Goal: Task Accomplishment & Management: Manage account settings

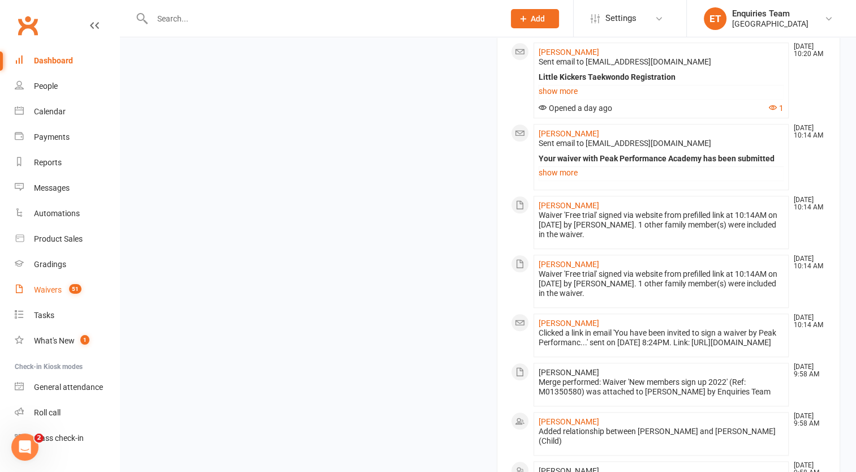
scroll to position [1025, 0]
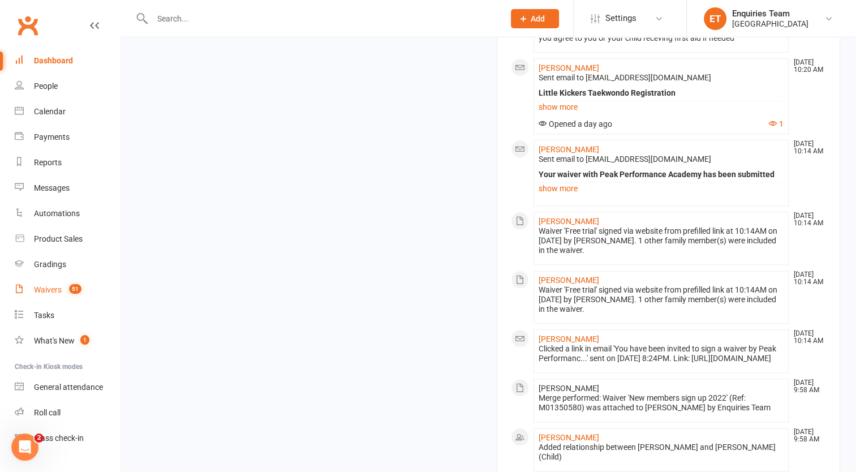
click at [76, 288] on span "51" at bounding box center [75, 289] width 12 height 10
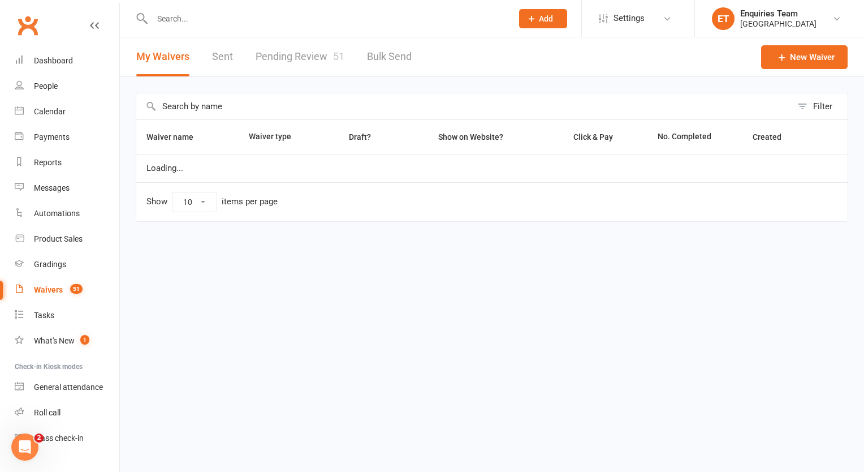
select select "100"
click at [262, 53] on link "Pending Review 51" at bounding box center [300, 56] width 89 height 39
select select "50"
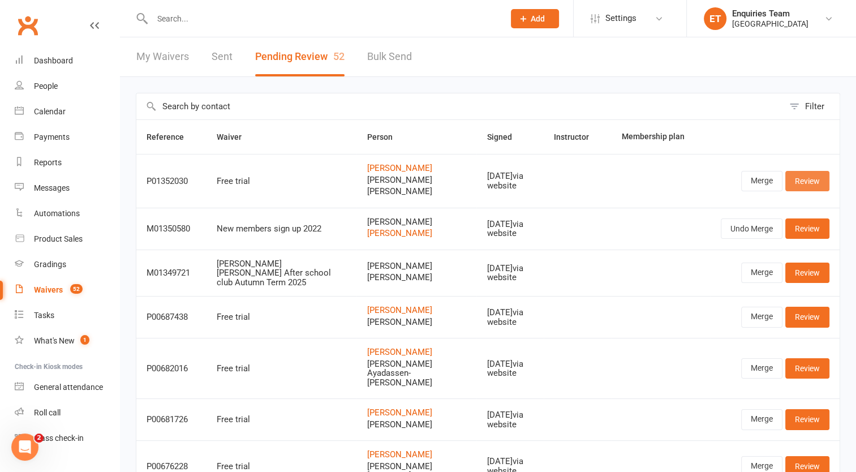
click at [807, 179] on link "Review" at bounding box center [807, 181] width 44 height 20
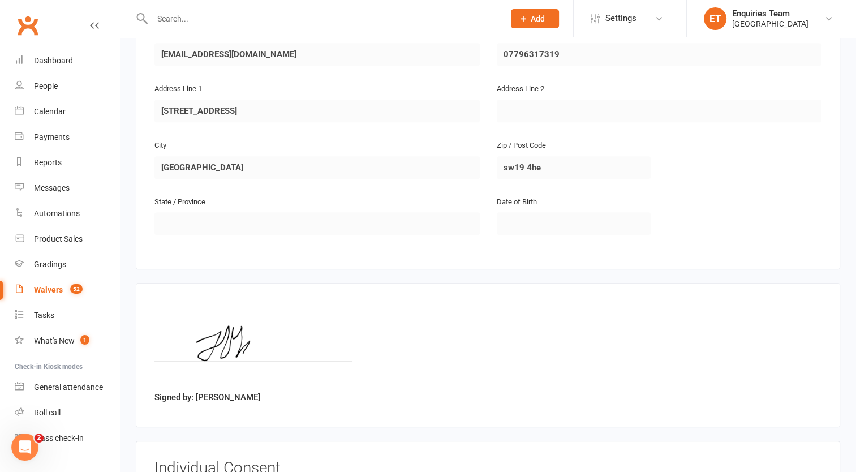
scroll to position [1318, 0]
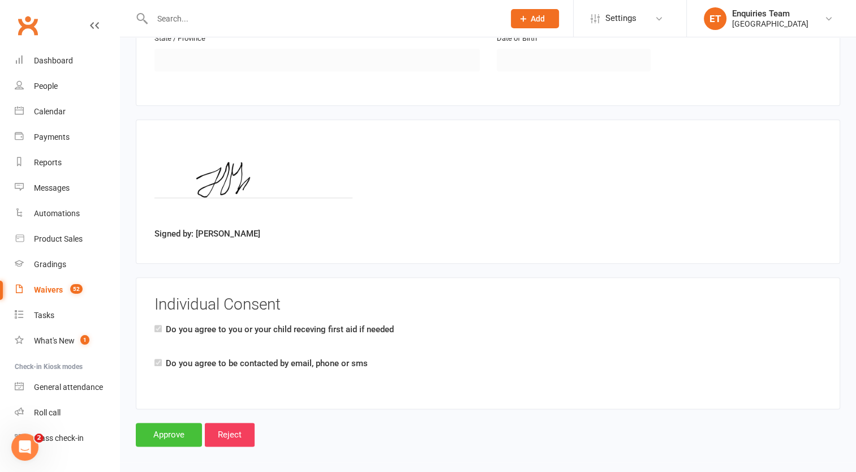
click at [170, 426] on input "Approve" at bounding box center [169, 434] width 66 height 24
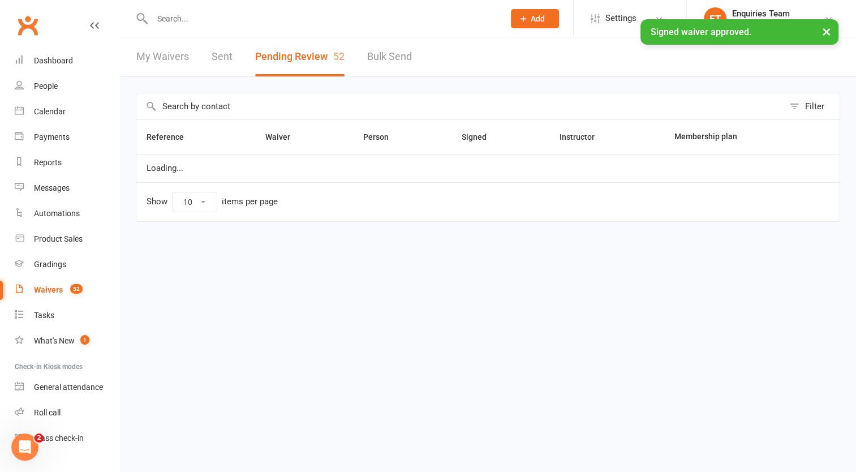
select select "50"
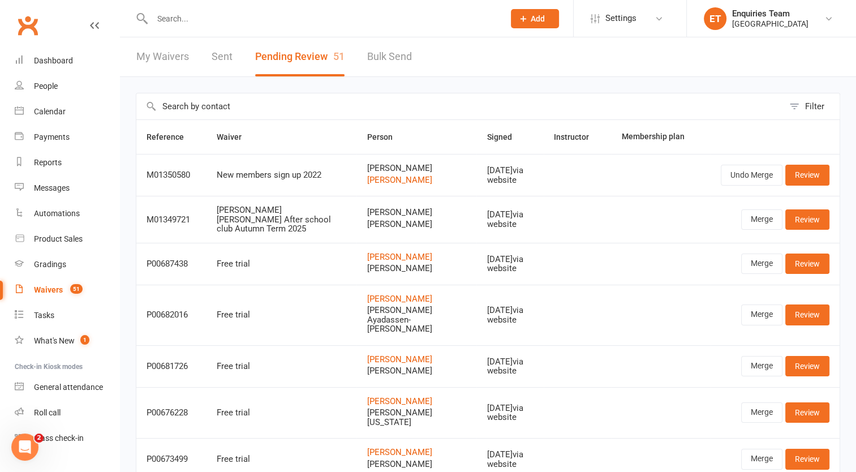
click at [71, 292] on count-badge "51" at bounding box center [73, 289] width 18 height 9
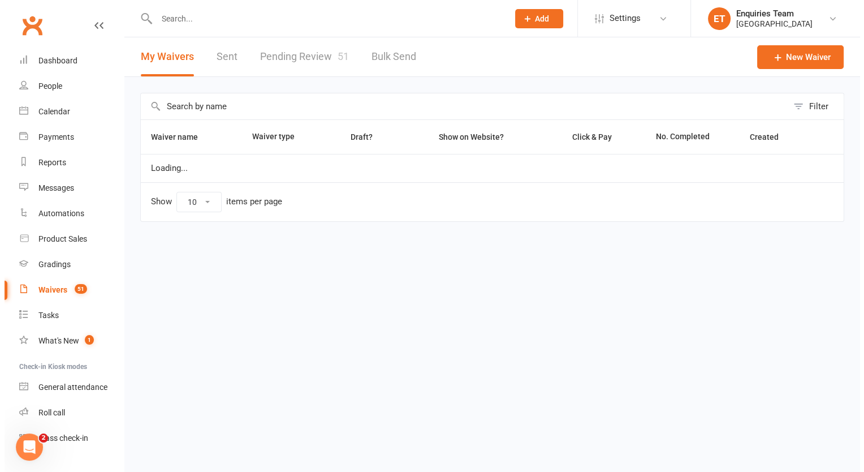
select select "100"
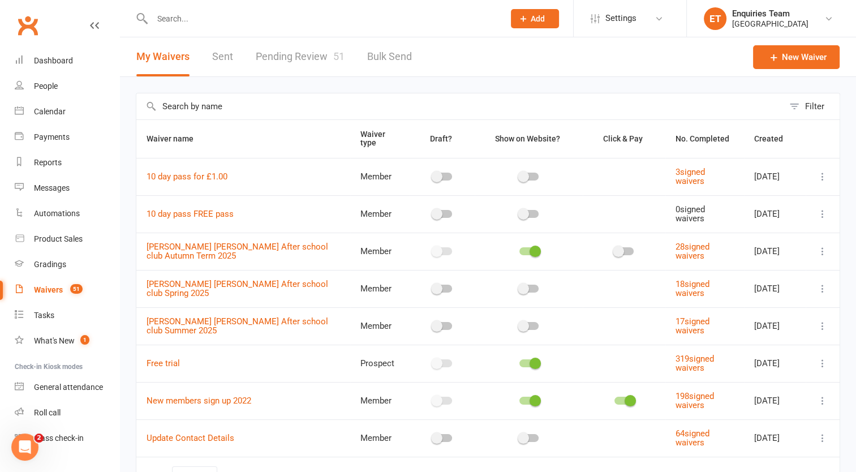
click at [283, 57] on link "Pending Review 51" at bounding box center [300, 56] width 89 height 39
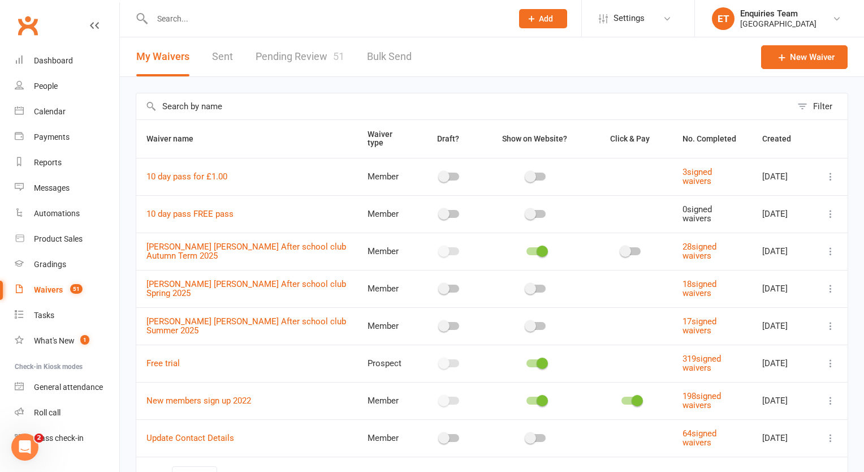
select select "50"
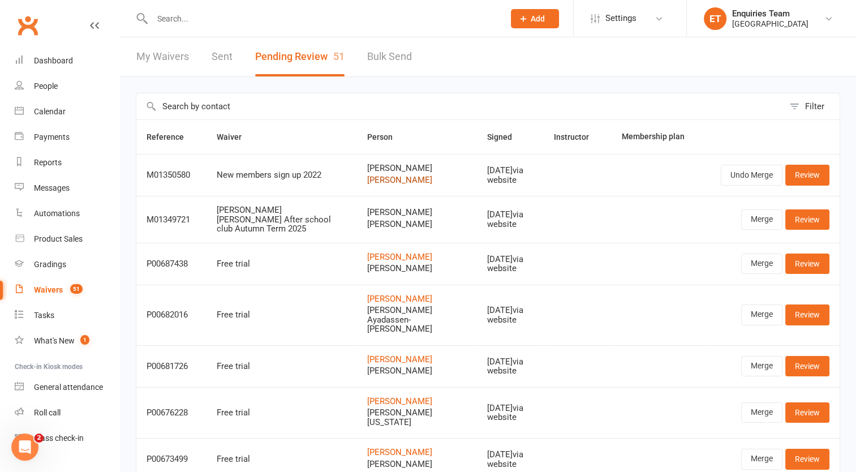
click at [399, 179] on link "Charlotte Fawcett" at bounding box center [416, 180] width 100 height 10
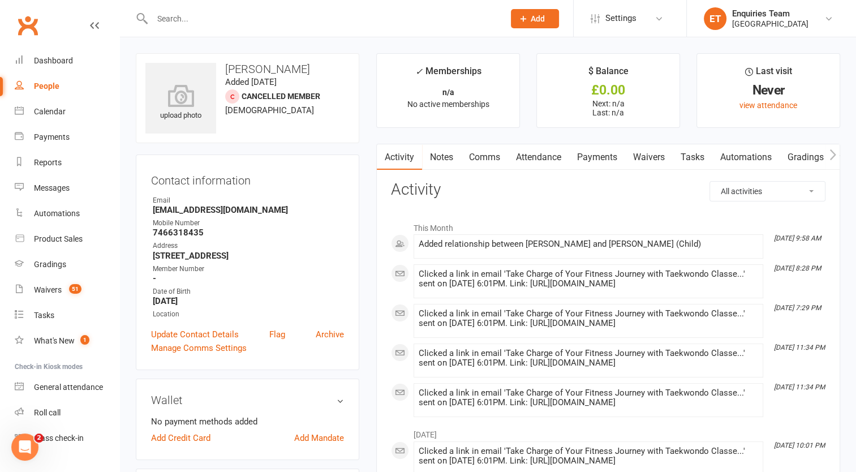
select select "50"
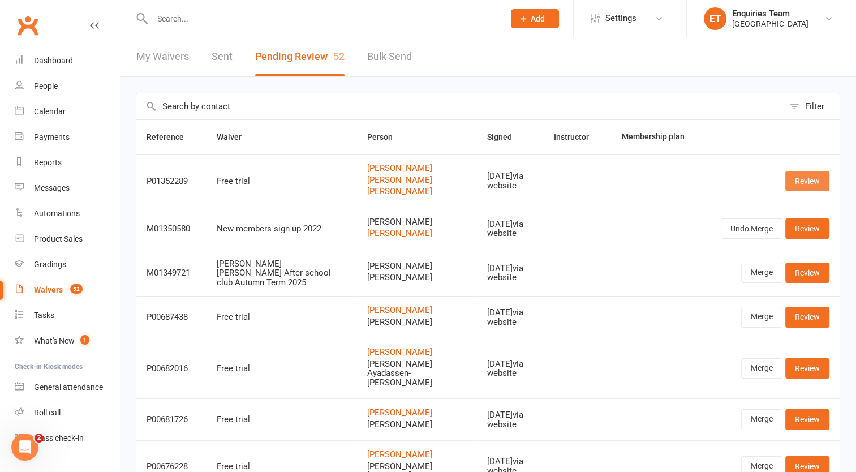
click at [805, 180] on link "Review" at bounding box center [807, 181] width 44 height 20
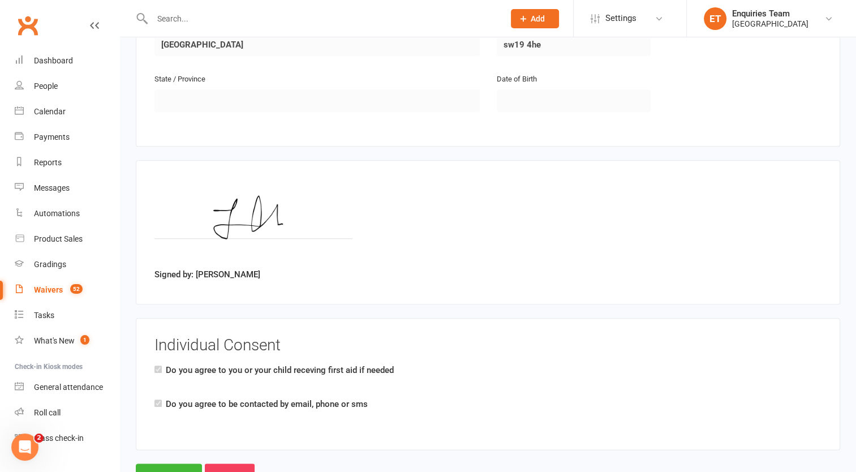
scroll to position [1236, 0]
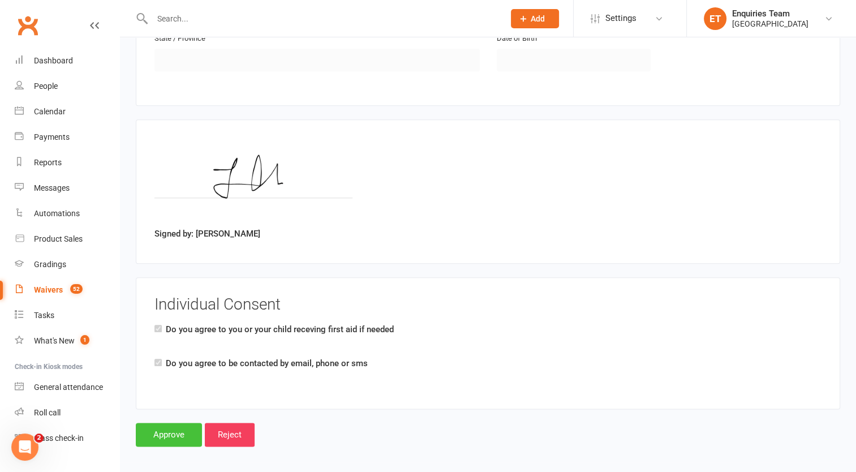
click at [175, 422] on input "Approve" at bounding box center [169, 434] width 66 height 24
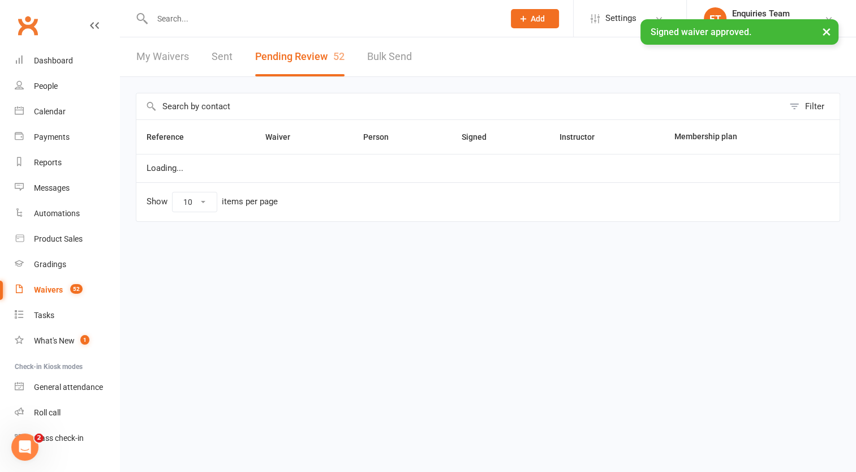
select select "50"
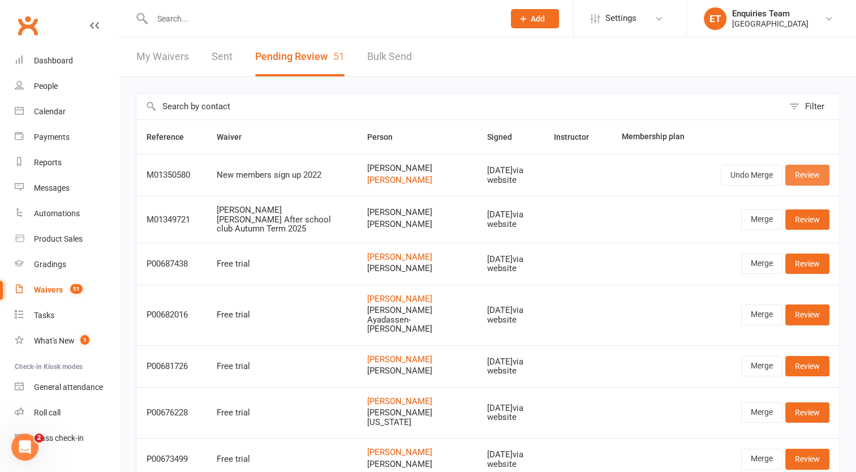
click at [814, 171] on link "Review" at bounding box center [807, 175] width 44 height 20
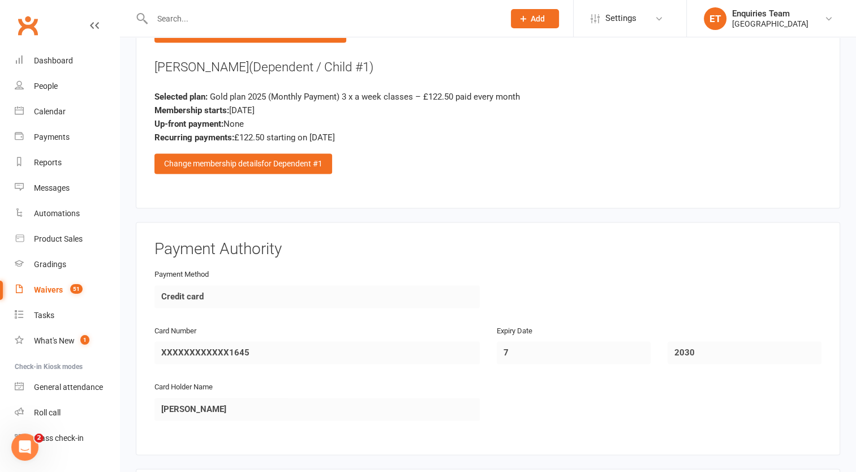
scroll to position [1640, 0]
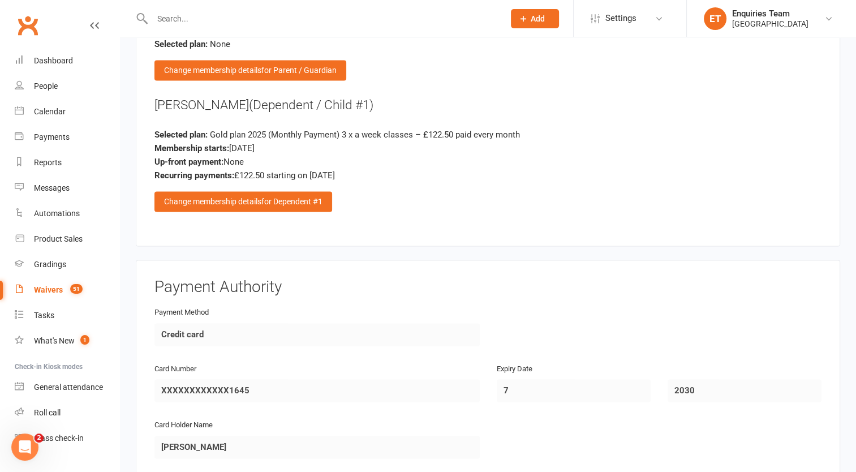
click at [197, 21] on input "text" at bounding box center [322, 19] width 347 height 16
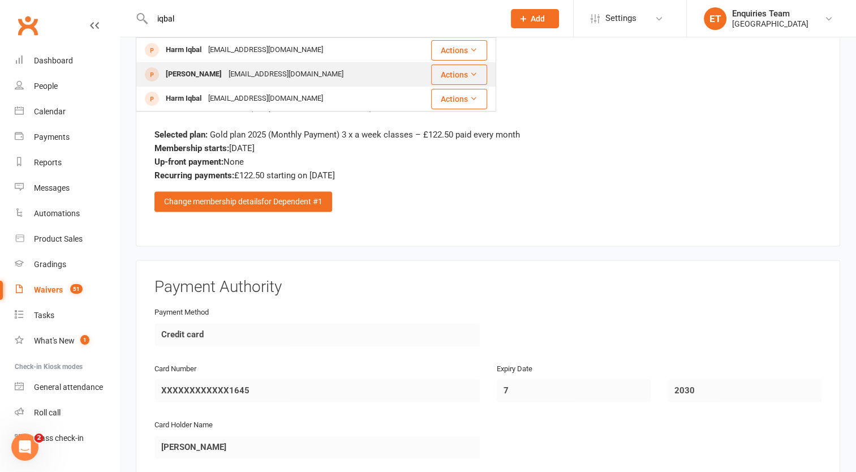
type input "iqbal"
click at [198, 72] on div "Iqbal Memon" at bounding box center [193, 74] width 63 height 16
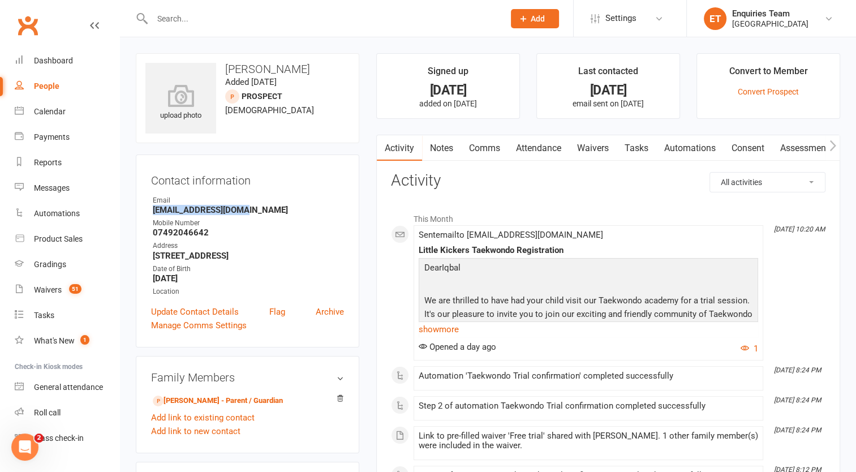
drag, startPoint x: 255, startPoint y: 210, endPoint x: 144, endPoint y: 207, distance: 111.5
click at [144, 207] on div "Contact information Owner Email nazyamemon@yahoo.com Mobile Number 07492046642 …" at bounding box center [247, 250] width 223 height 193
drag, startPoint x: 144, startPoint y: 207, endPoint x: 156, endPoint y: 210, distance: 12.2
copy strong "nazyamemon@yahoo.com"
click at [184, 8] on div at bounding box center [316, 18] width 360 height 37
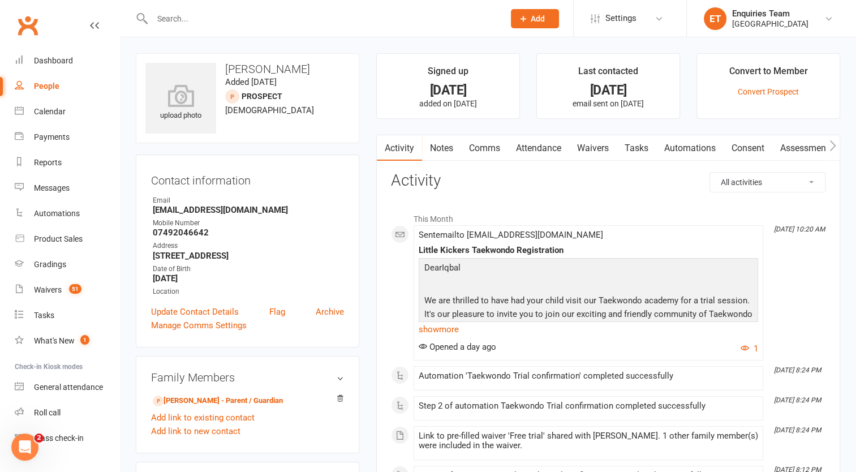
click at [193, 12] on input "text" at bounding box center [322, 19] width 347 height 16
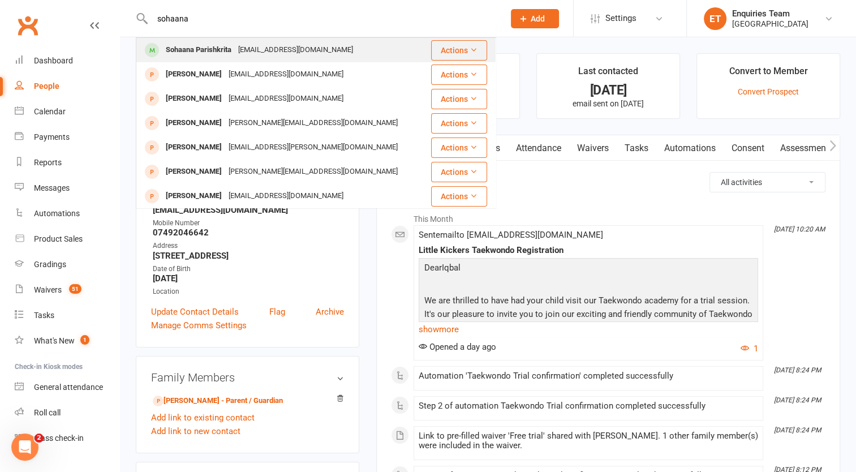
type input "sohaana"
click at [167, 46] on div "Sohaana Parishkrita" at bounding box center [198, 50] width 72 height 16
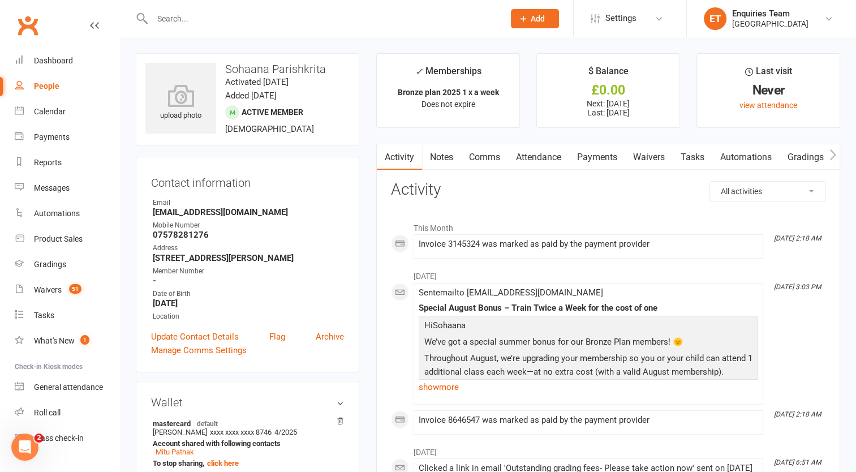
click at [604, 153] on link "Payments" at bounding box center [597, 157] width 56 height 26
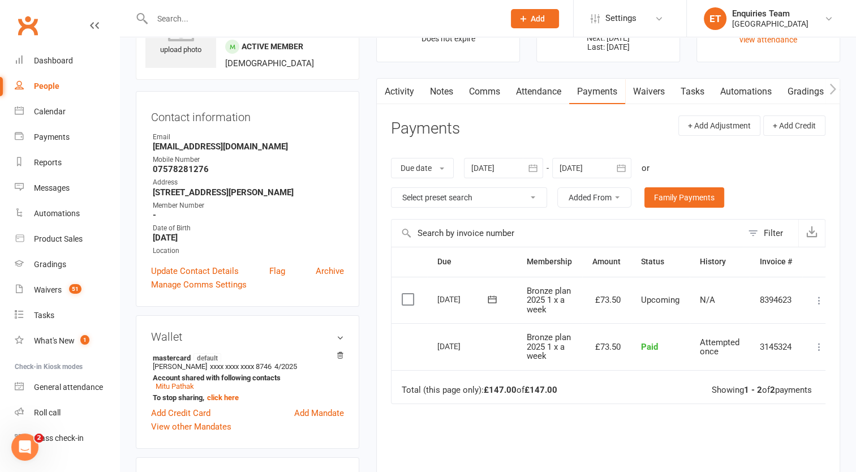
scroll to position [57, 0]
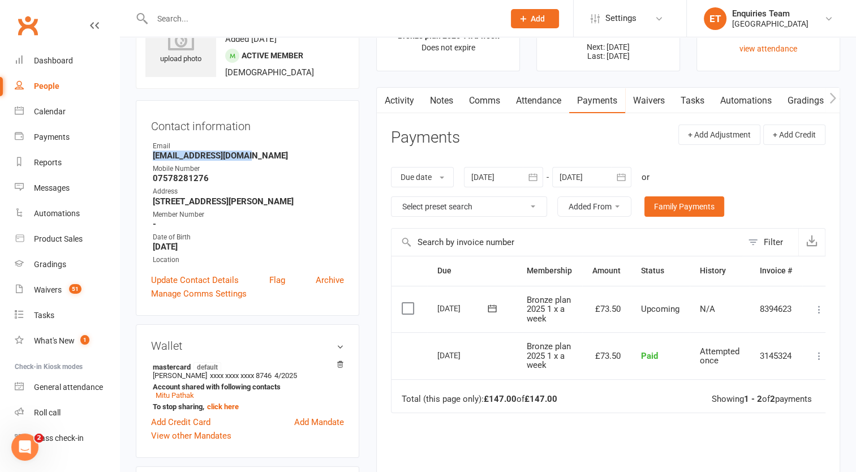
drag, startPoint x: 253, startPoint y: 153, endPoint x: 154, endPoint y: 159, distance: 99.2
click at [154, 159] on strong "mitu.pathak@gmail.com" at bounding box center [248, 155] width 191 height 10
copy strong "mitu.pathak@gmail.com"
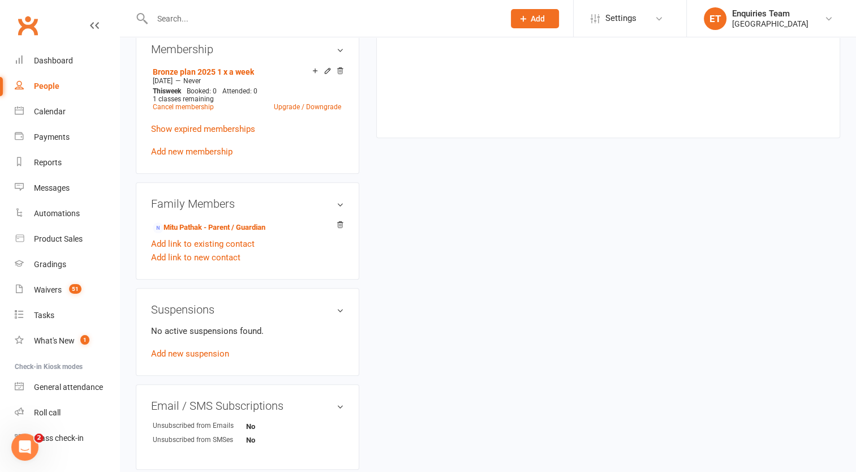
scroll to position [509, 0]
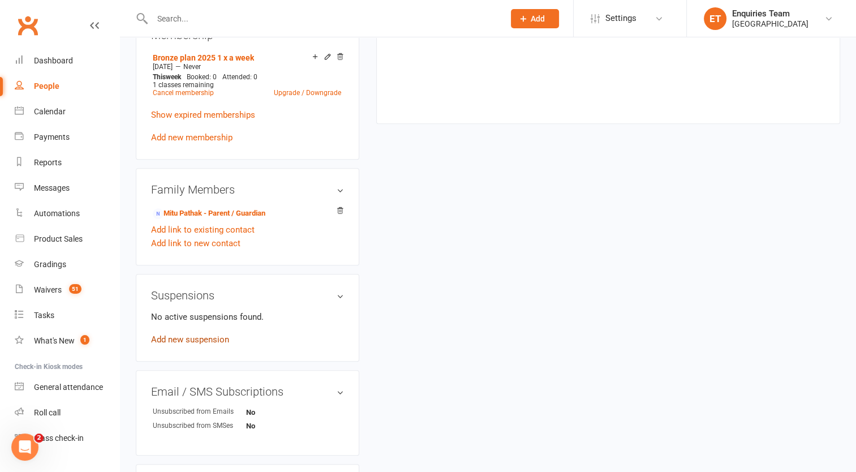
click at [174, 340] on link "Add new suspension" at bounding box center [190, 339] width 78 height 10
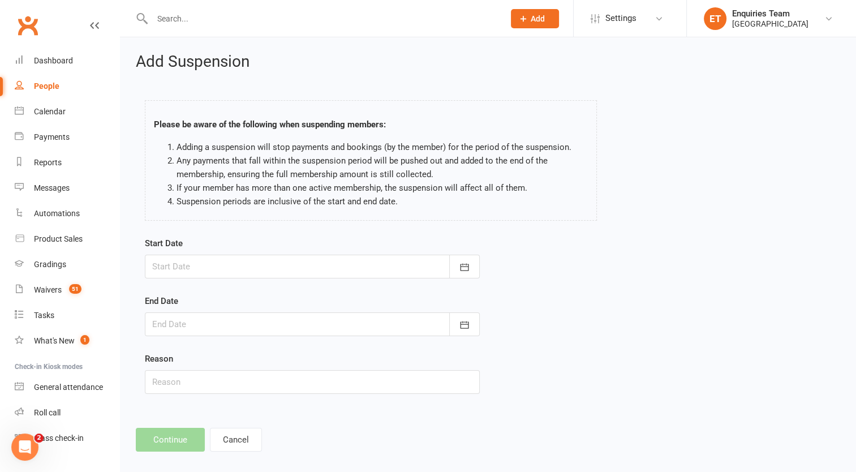
click at [163, 265] on div at bounding box center [312, 266] width 335 height 24
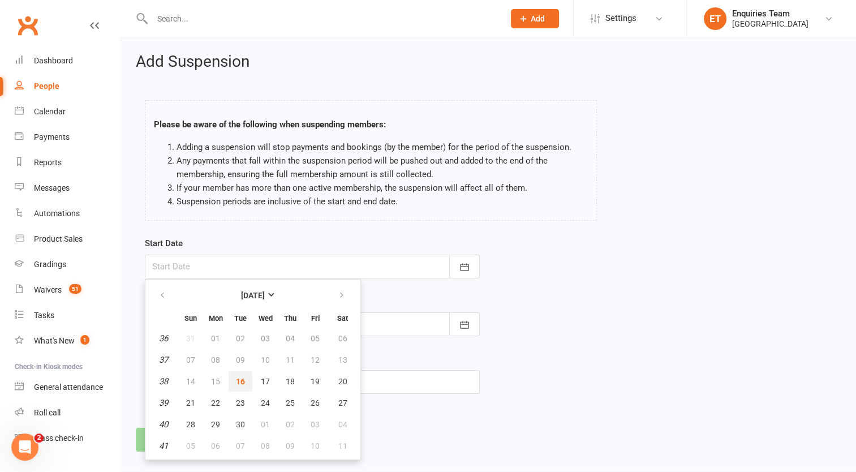
click at [241, 381] on span "16" at bounding box center [240, 381] width 9 height 9
type input "16 Sep 2025"
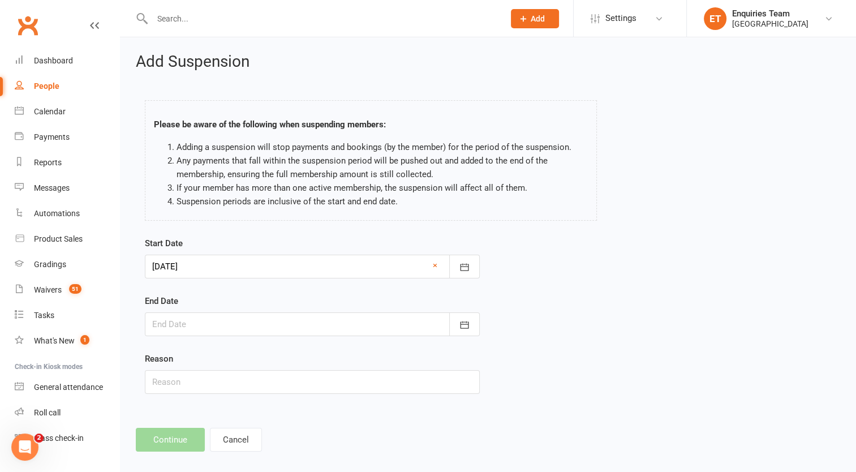
click at [211, 317] on div at bounding box center [312, 324] width 335 height 24
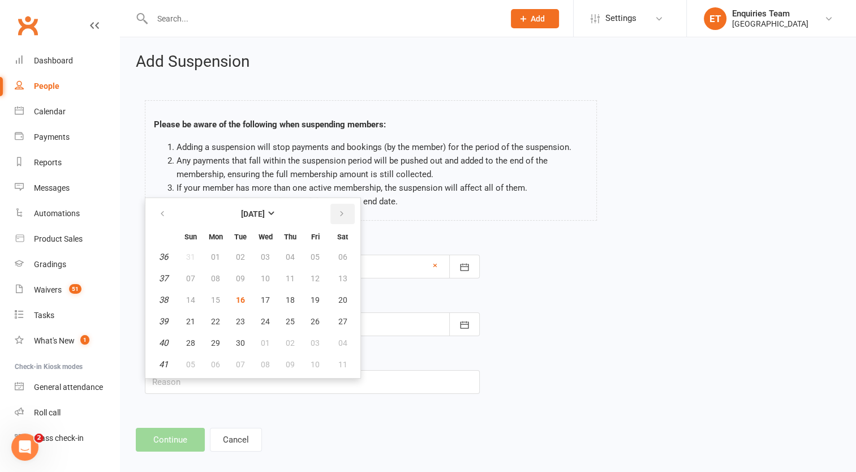
click at [339, 216] on icon "button" at bounding box center [342, 213] width 8 height 9
click at [381, 288] on form "Start Date 16 Sep 2025 September 2025 Sun Mon Tue Wed Thu Fri Sat 36 31 01 02 0…" at bounding box center [312, 314] width 335 height 157
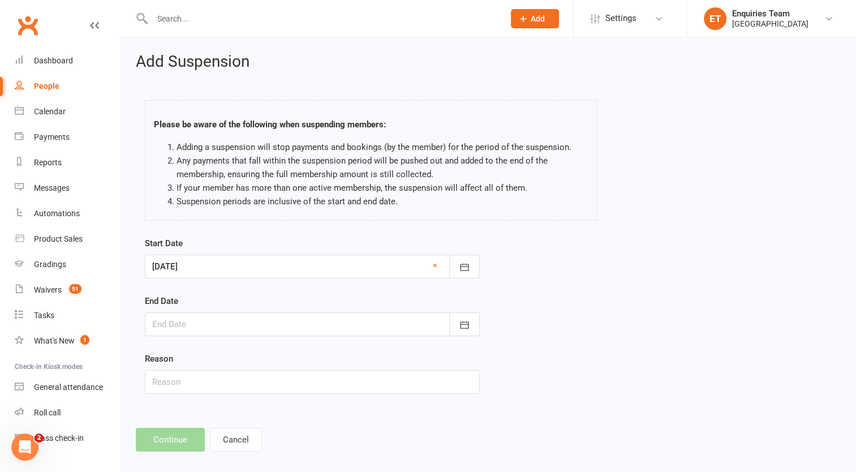
click at [245, 327] on div at bounding box center [312, 324] width 335 height 24
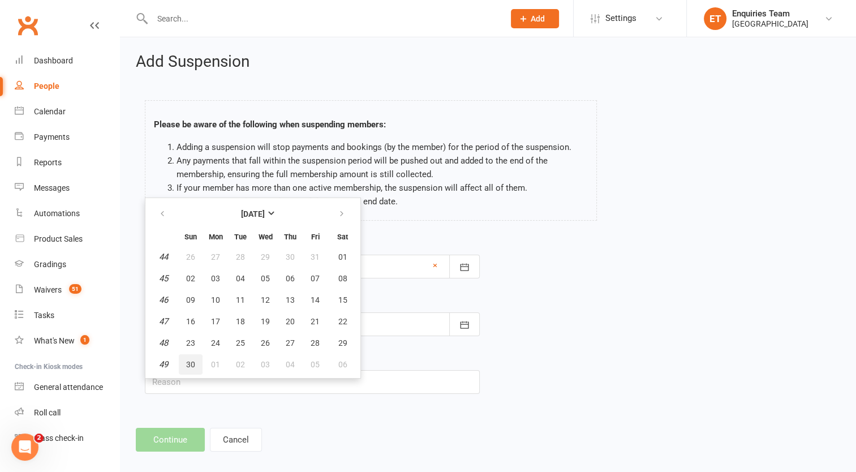
click at [192, 364] on span "30" at bounding box center [190, 364] width 9 height 9
type input "30 Nov 2025"
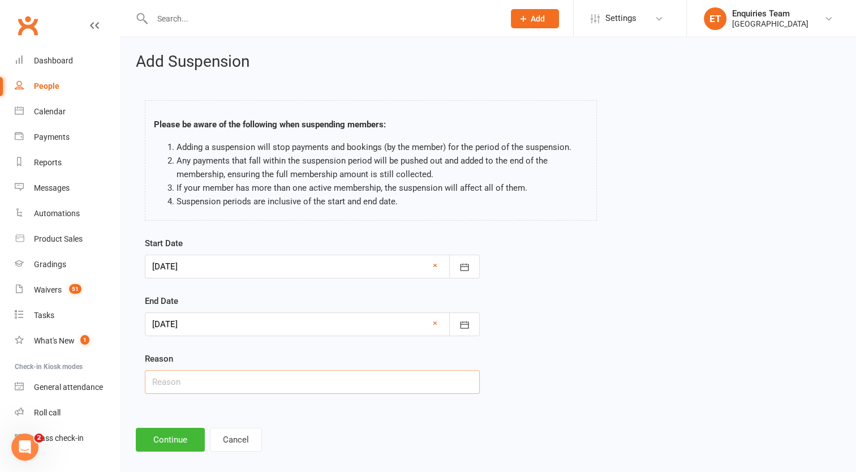
click at [180, 381] on input "text" at bounding box center [312, 382] width 335 height 24
drag, startPoint x: 175, startPoint y: 385, endPoint x: 163, endPoint y: 384, distance: 11.4
click at [163, 384] on input "other" at bounding box center [312, 382] width 335 height 24
type input "o"
type input "Pause due to injuries"
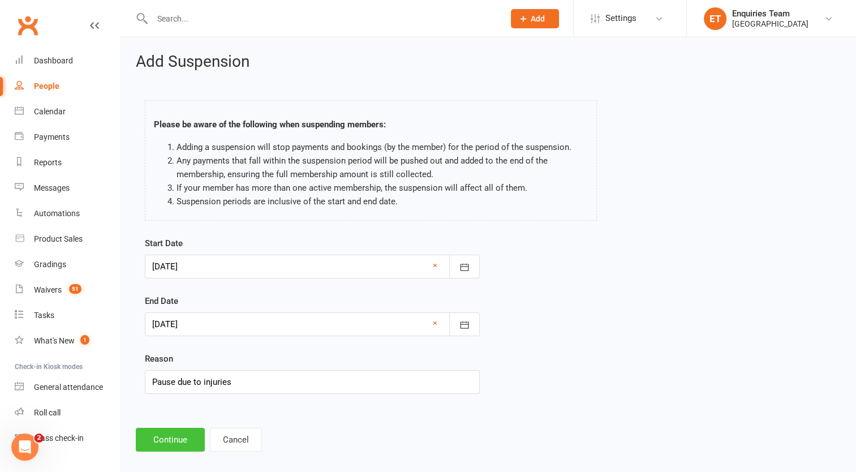
click at [176, 434] on button "Continue" at bounding box center [170, 439] width 69 height 24
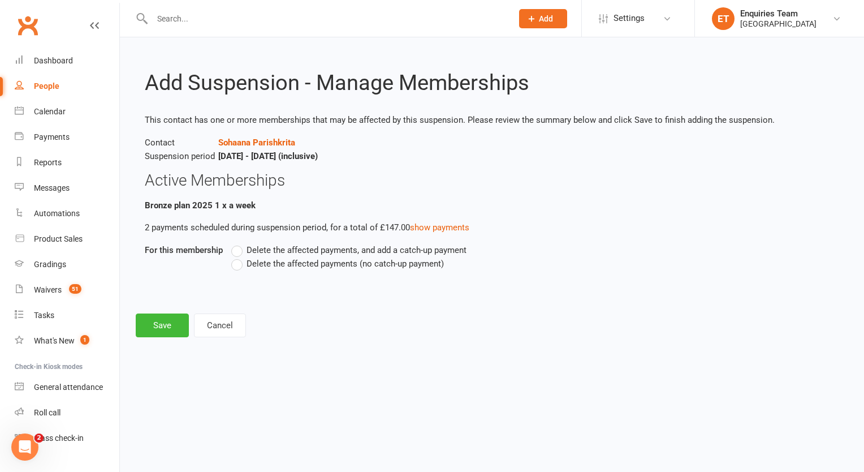
click at [240, 266] on label "Delete the affected payments (no catch-up payment)" at bounding box center [337, 264] width 213 height 14
click at [239, 257] on input "Delete the affected payments (no catch-up payment)" at bounding box center [234, 257] width 7 height 0
click at [153, 326] on button "Save" at bounding box center [162, 325] width 53 height 24
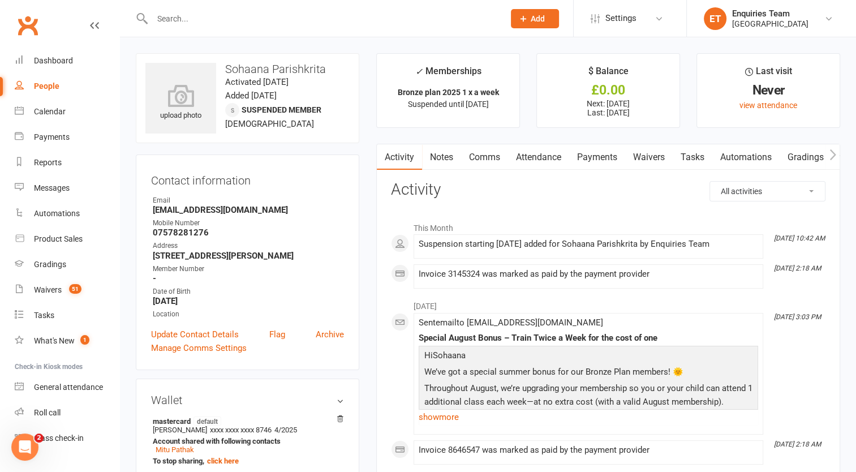
click at [178, 27] on div at bounding box center [316, 18] width 360 height 37
click at [176, 21] on input "text" at bounding box center [322, 19] width 347 height 16
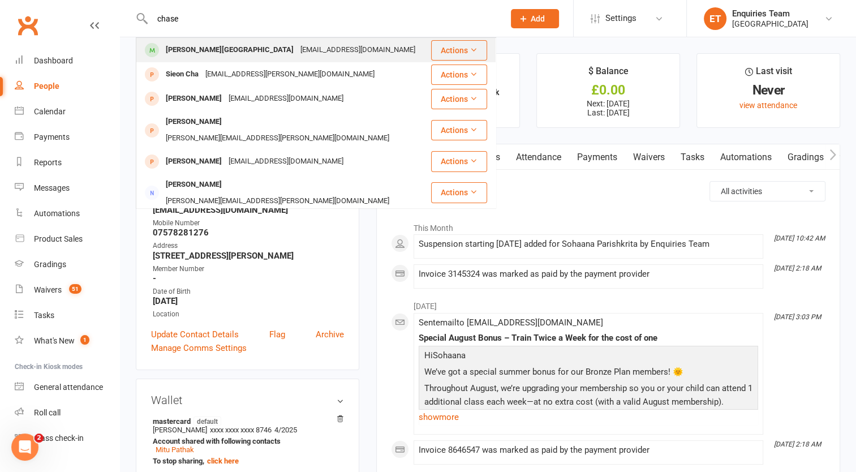
type input "chase"
click at [209, 42] on div "Chase Wellington" at bounding box center [229, 50] width 135 height 16
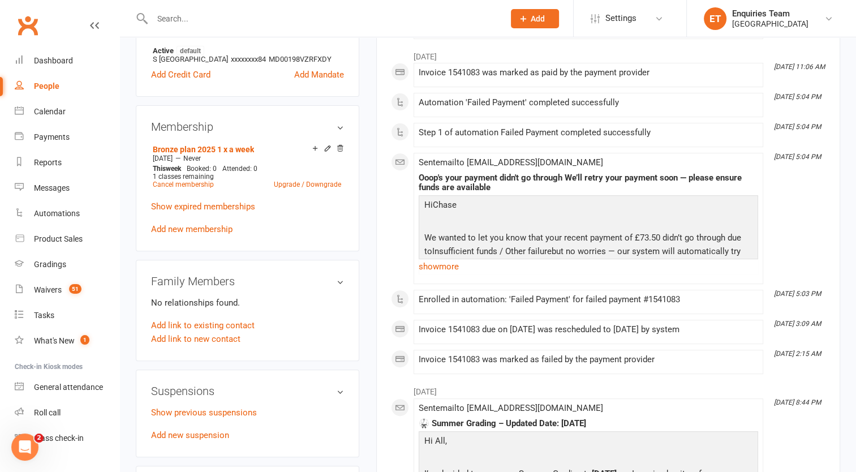
scroll to position [396, 0]
click at [284, 172] on div "1 classes remaining" at bounding box center [247, 176] width 188 height 8
click at [285, 172] on div "1 classes remaining" at bounding box center [247, 176] width 188 height 8
click at [285, 180] on link "Upgrade / Downgrade" at bounding box center [307, 184] width 67 height 8
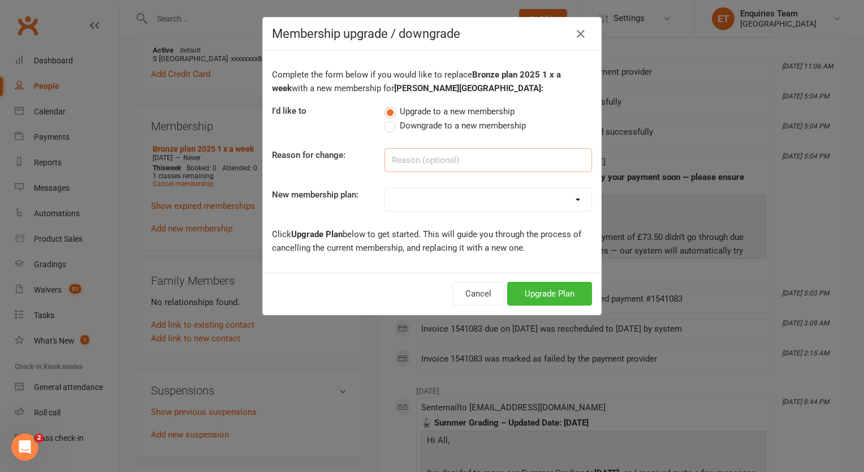
click at [395, 158] on input at bounding box center [489, 160] width 208 height 24
drag, startPoint x: 424, startPoint y: 158, endPoint x: 375, endPoint y: 149, distance: 49.4
click at [376, 149] on div "Upgrade" at bounding box center [488, 160] width 224 height 24
click at [428, 199] on select "Gold Plan 3 x a week 2020-21 Silver Plan 2 x a week 2020-21 Bronze Plan 1 x a w…" at bounding box center [488, 199] width 206 height 23
click at [425, 157] on input "Upgrade" at bounding box center [489, 160] width 208 height 24
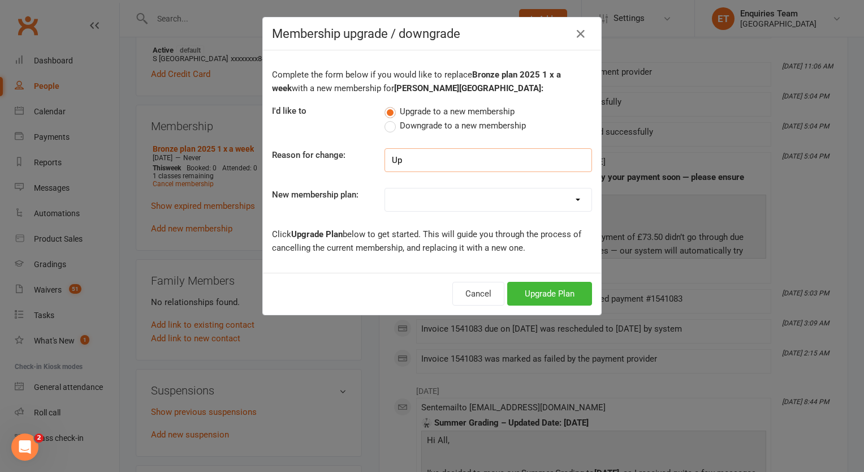
type input "U"
click at [423, 198] on select "Gold Plan 3 x a week 2020-21 Silver Plan 2 x a week 2020-21 Bronze Plan 1 x a w…" at bounding box center [488, 199] width 206 height 23
click at [385, 188] on select "Gold Plan 3 x a week 2020-21 Silver Plan 2 x a week 2020-21 Bronze Plan 1 x a w…" at bounding box center [488, 199] width 206 height 23
click at [421, 197] on select "Gold Plan 3 x a week 2020-21 Silver Plan 2 x a week 2020-21 Bronze Plan 1 x a w…" at bounding box center [488, 199] width 206 height 23
click at [385, 188] on select "Gold Plan 3 x a week 2020-21 Silver Plan 2 x a week 2020-21 Bronze Plan 1 x a w…" at bounding box center [488, 199] width 206 height 23
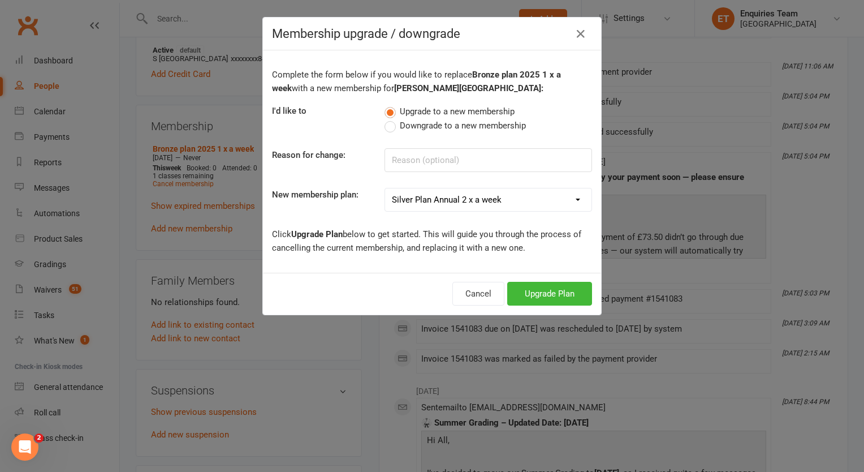
click at [429, 201] on select "Gold Plan 3 x a week 2020-21 Silver Plan 2 x a week 2020-21 Bronze Plan 1 x a w…" at bounding box center [488, 199] width 206 height 23
select select "12"
click at [385, 188] on select "Gold Plan 3 x a week 2020-21 Silver Plan 2 x a week 2020-21 Bronze Plan 1 x a w…" at bounding box center [488, 199] width 206 height 23
click at [546, 295] on button "Upgrade Plan" at bounding box center [549, 294] width 85 height 24
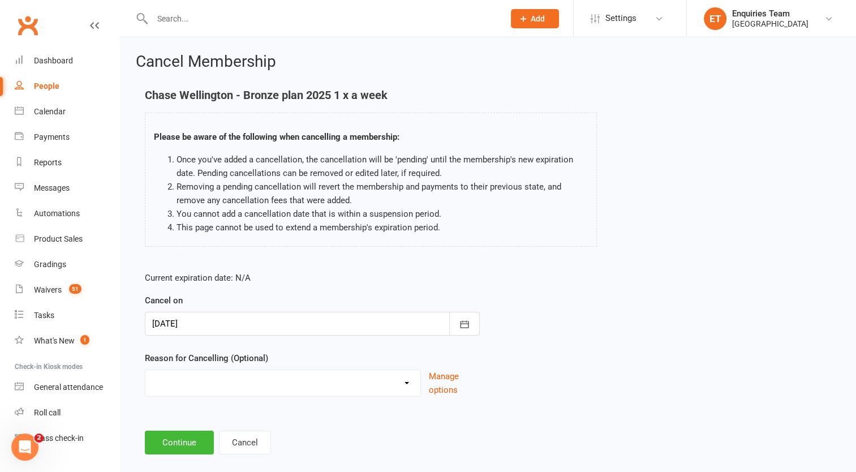
click at [195, 325] on div at bounding box center [312, 324] width 335 height 24
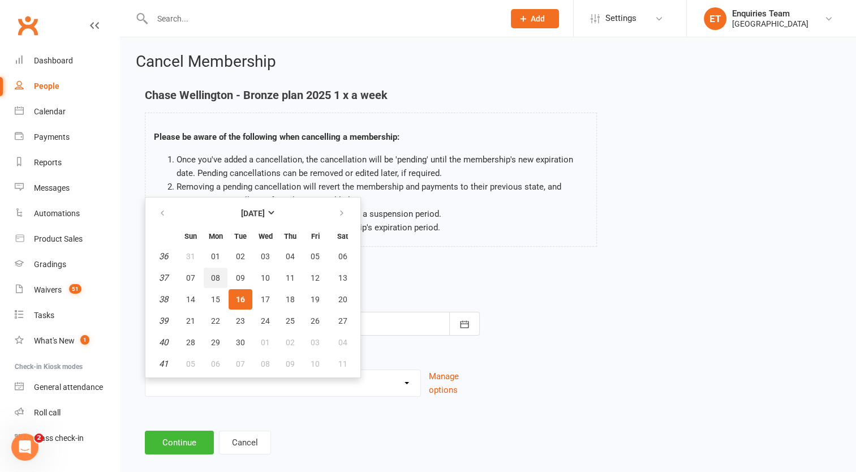
click at [215, 275] on span "08" at bounding box center [215, 277] width 9 height 9
type input "08 Sep 2025"
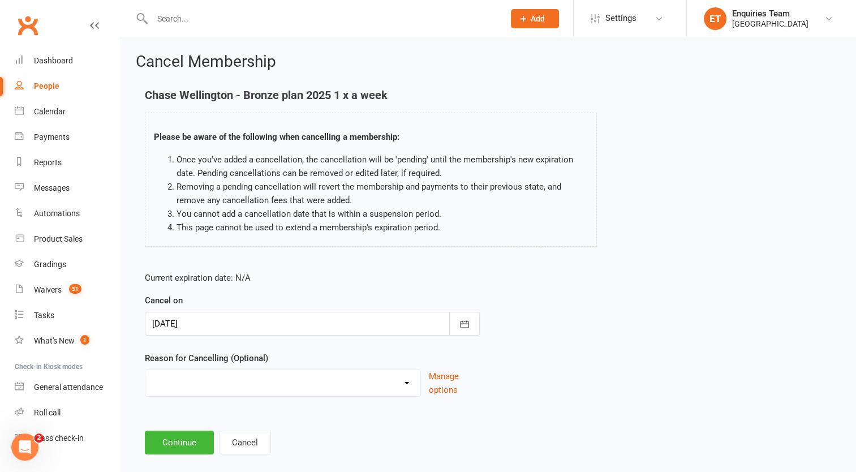
click at [221, 385] on select "away from uk for few months change date of monthly payment to the 1st of each m…" at bounding box center [282, 381] width 275 height 23
select select "11"
click at [145, 370] on select "away from uk for few months change date of monthly payment to the 1st of each m…" at bounding box center [282, 381] width 275 height 23
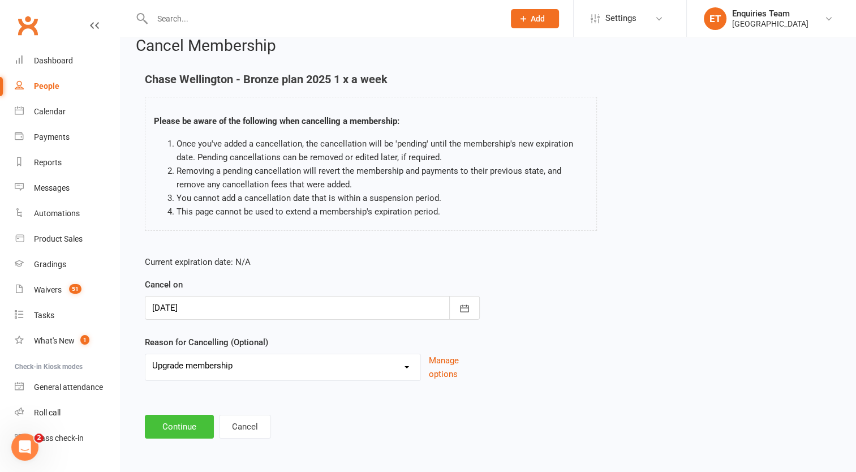
click at [186, 422] on button "Continue" at bounding box center [179, 426] width 69 height 24
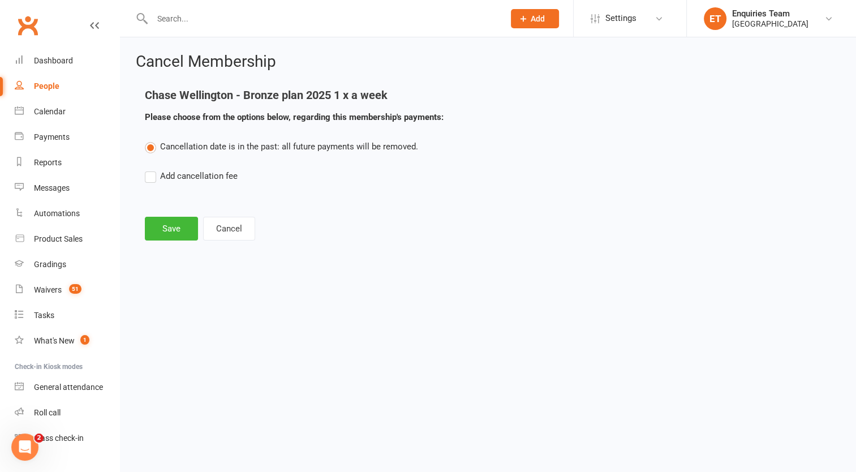
scroll to position [0, 0]
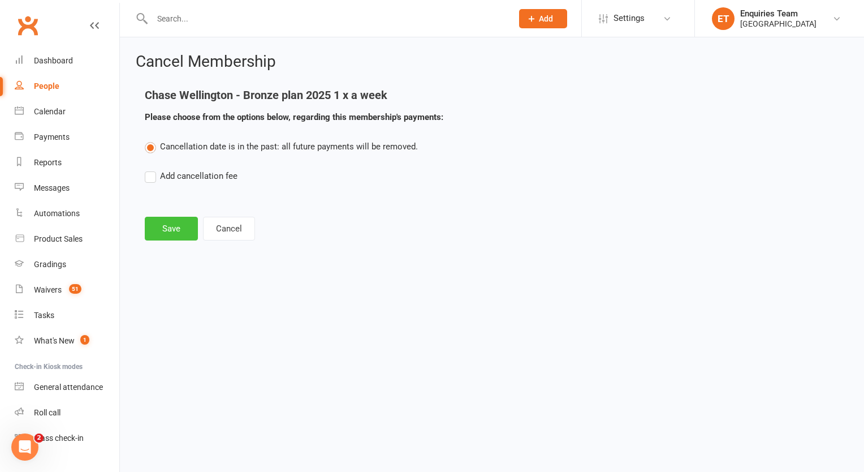
click at [170, 228] on button "Save" at bounding box center [171, 229] width 53 height 24
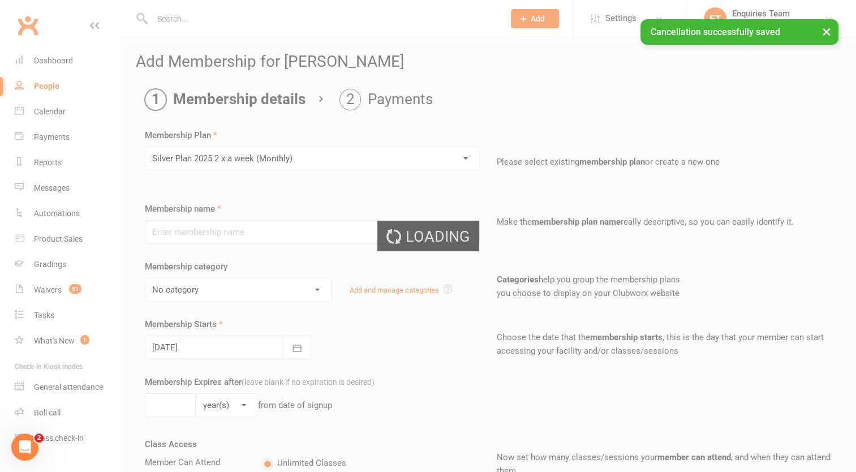
type input "Silver Plan 2025 2 x a week (Monthly)"
select select "6"
type input "0"
type input "2"
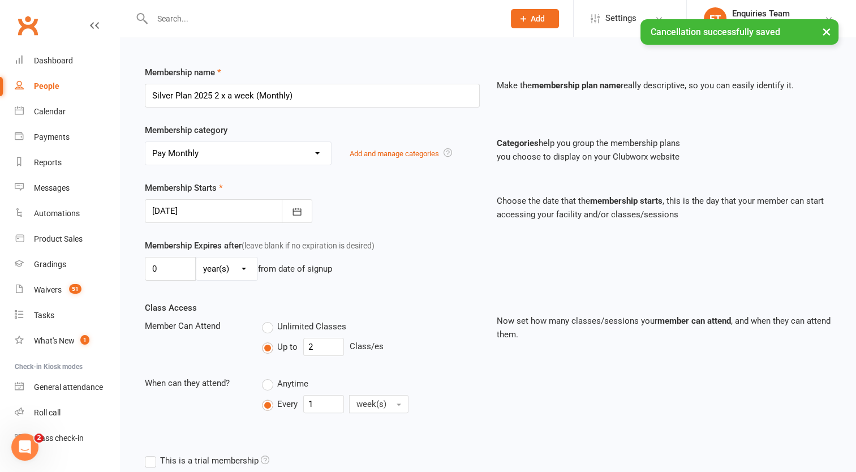
scroll to position [170, 0]
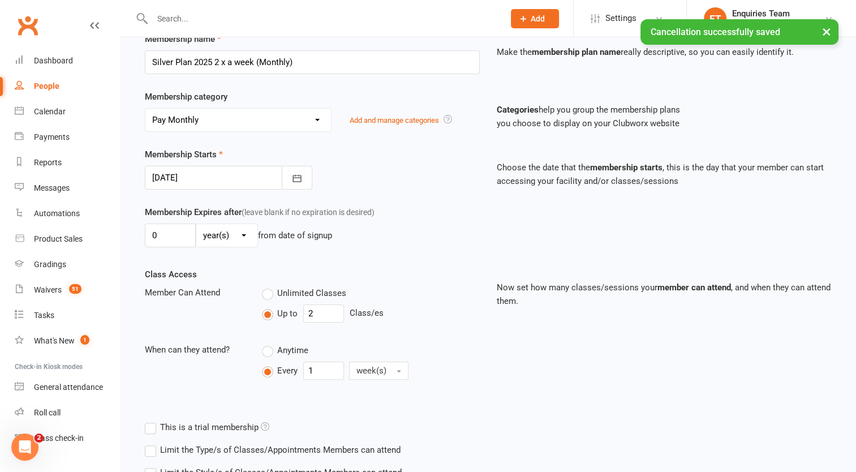
click at [179, 175] on div at bounding box center [228, 178] width 167 height 24
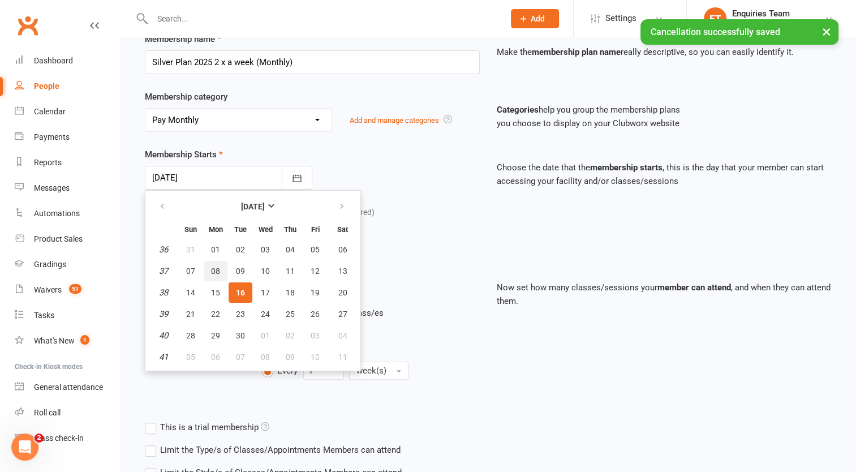
click at [211, 268] on span "08" at bounding box center [215, 270] width 9 height 9
type input "08 Sep 2025"
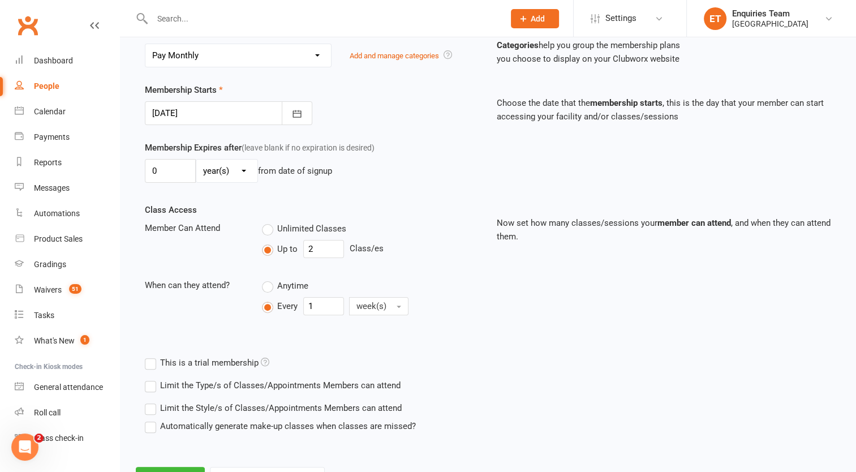
scroll to position [283, 0]
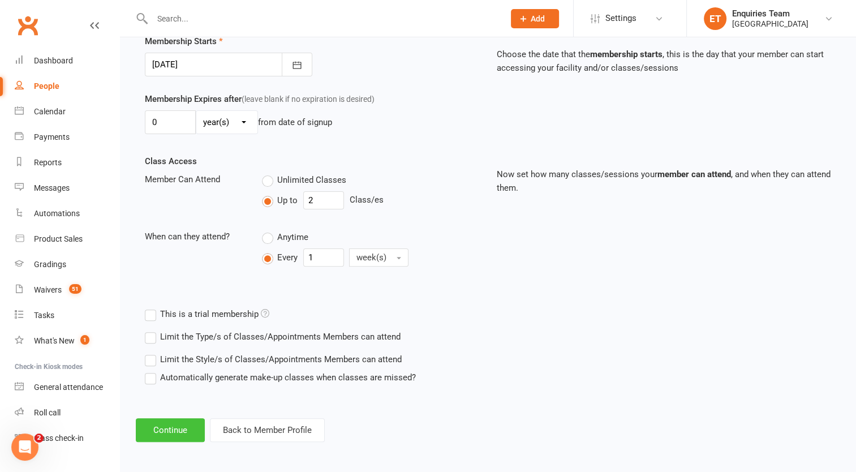
click at [176, 422] on button "Continue" at bounding box center [170, 430] width 69 height 24
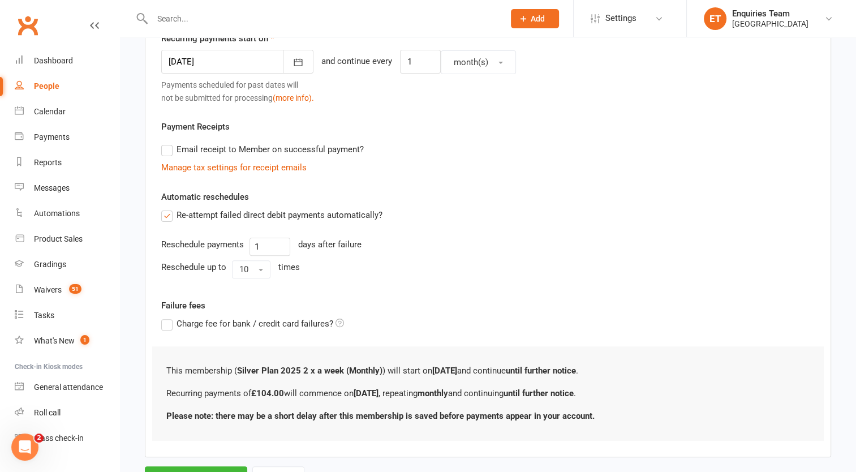
scroll to position [0, 0]
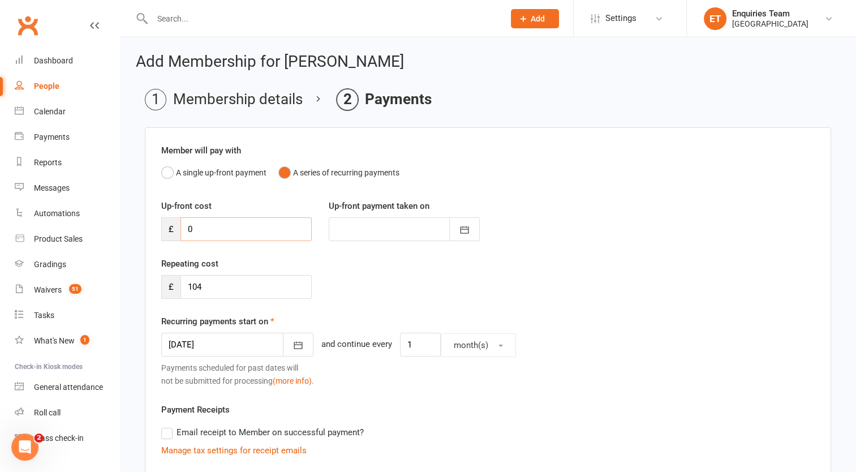
drag, startPoint x: 189, startPoint y: 230, endPoint x: 177, endPoint y: 228, distance: 12.1
click at [177, 228] on div "£ 0" at bounding box center [236, 229] width 150 height 24
type input "1"
type input "16 Sep 2025"
type input "119.25"
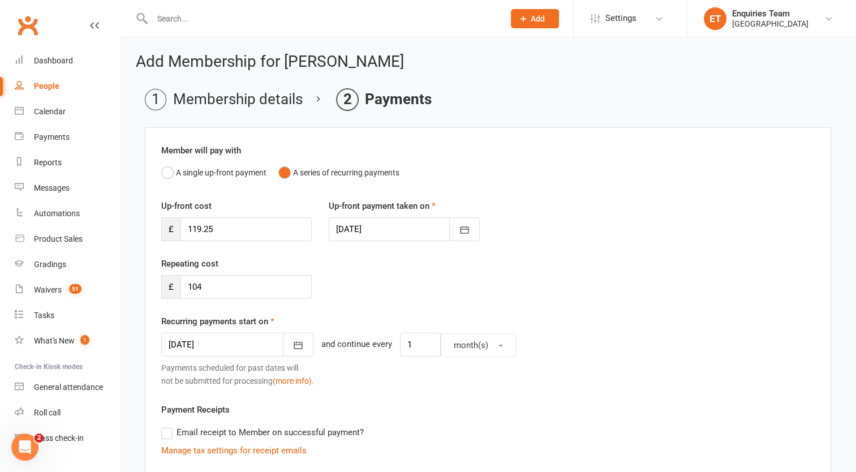
click at [360, 225] on div at bounding box center [404, 229] width 150 height 24
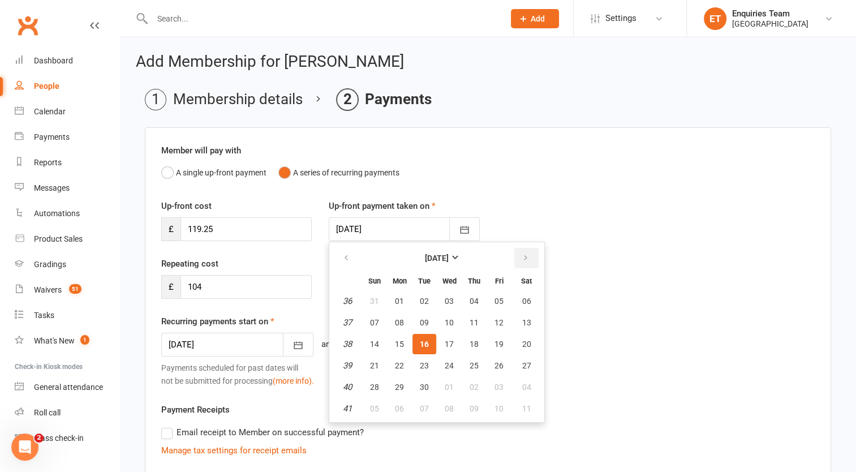
click at [521, 259] on icon "button" at bounding box center [525, 257] width 8 height 9
click at [450, 296] on span "01" at bounding box center [448, 300] width 9 height 9
type input "01 Oct 2025"
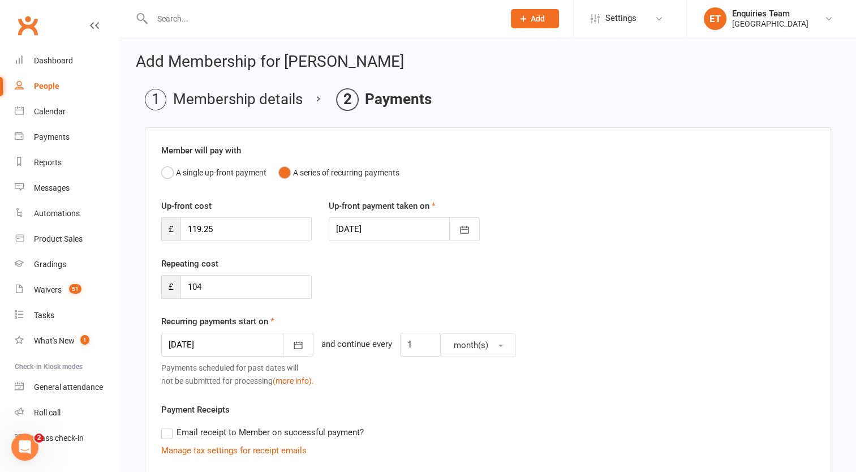
click at [231, 344] on div at bounding box center [237, 344] width 152 height 24
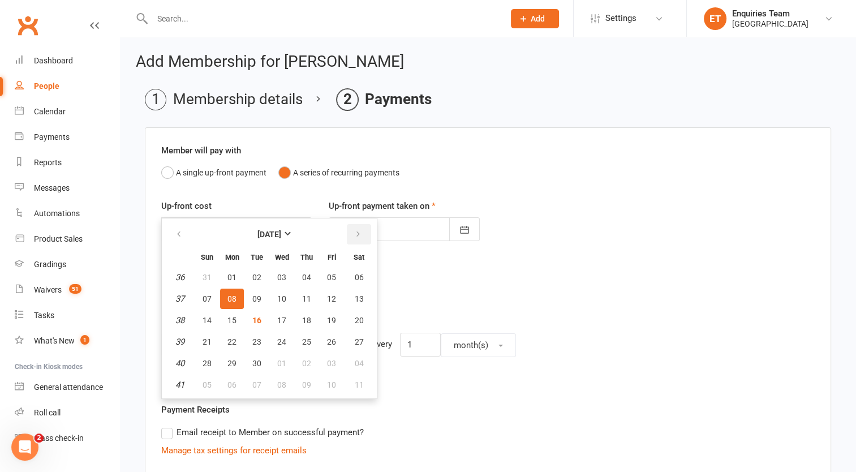
click at [359, 228] on button "button" at bounding box center [359, 234] width 24 height 20
click at [355, 275] on span "01" at bounding box center [359, 277] width 9 height 9
type input "01 Nov 2025"
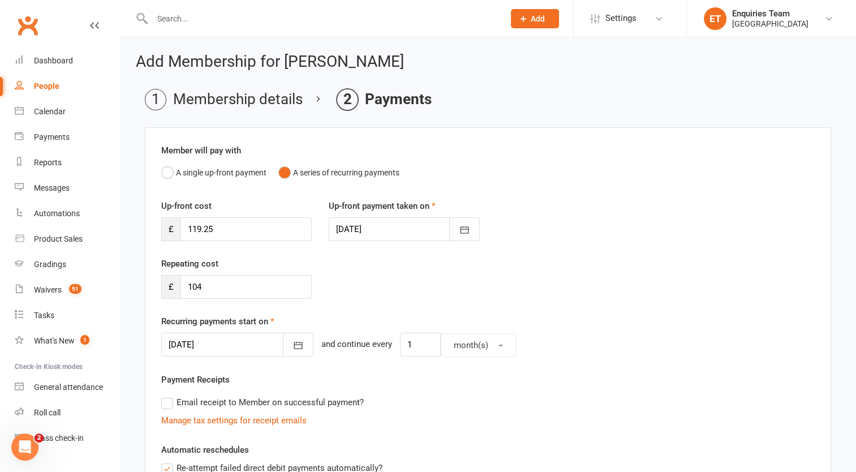
click at [412, 278] on div "Repeating cost £ 104" at bounding box center [488, 286] width 670 height 58
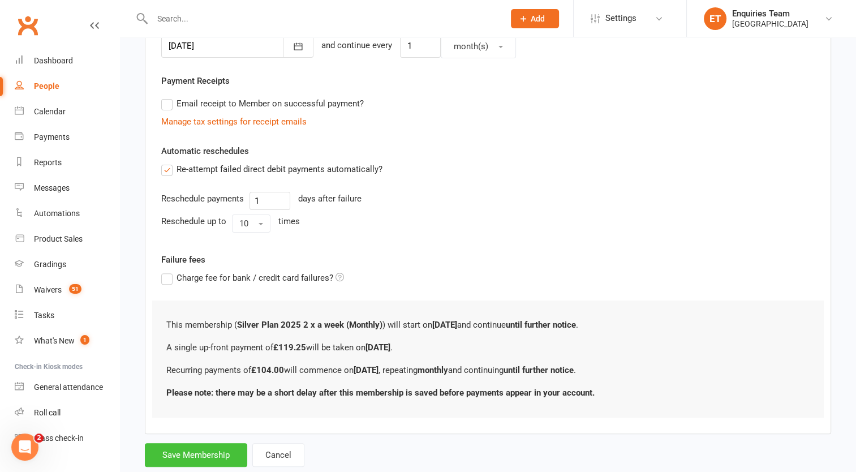
scroll to position [326, 0]
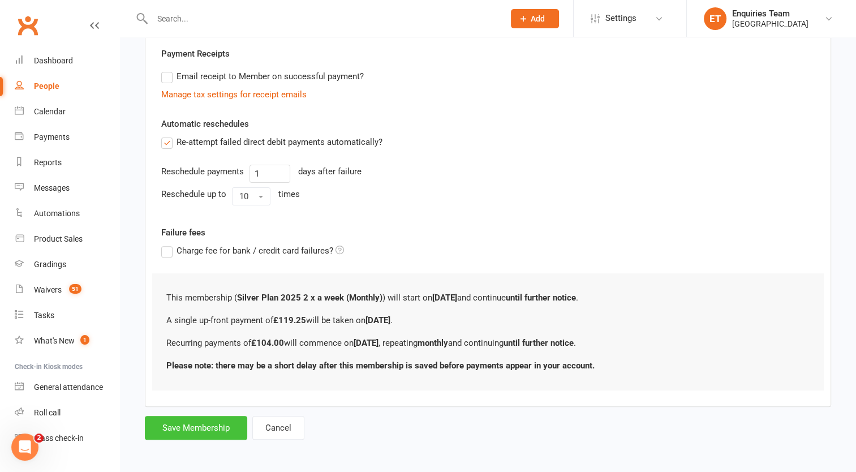
click at [195, 428] on button "Save Membership" at bounding box center [196, 428] width 102 height 24
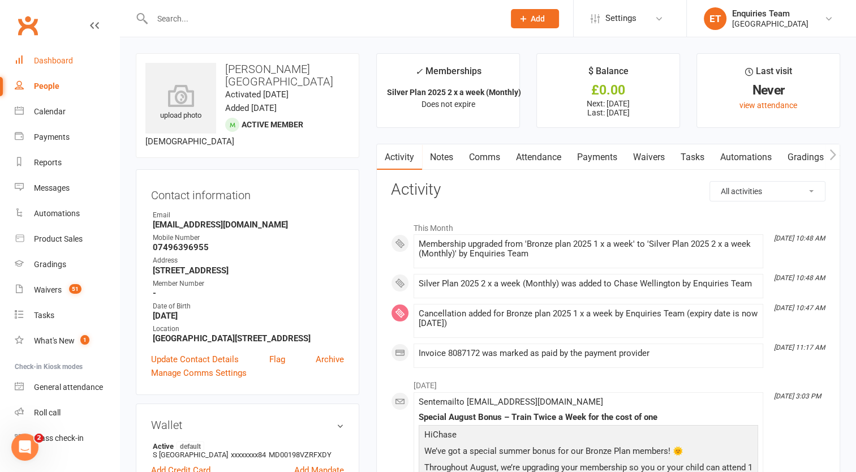
click at [49, 63] on div "Dashboard" at bounding box center [53, 60] width 39 height 9
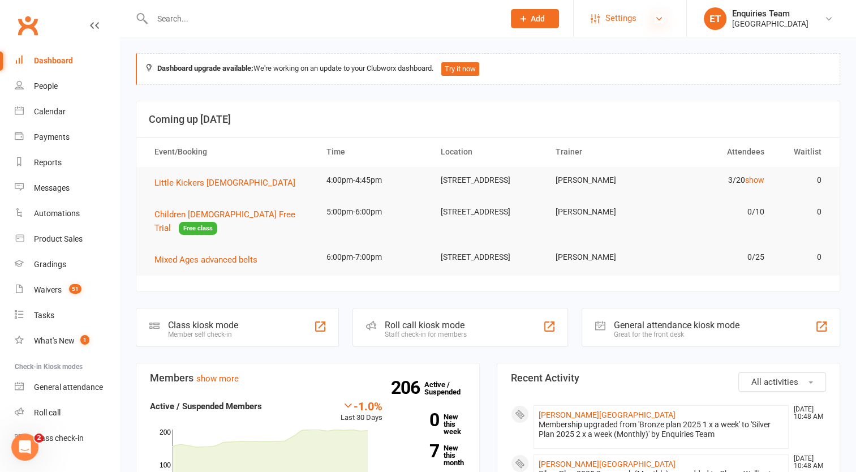
click at [654, 21] on icon at bounding box center [658, 18] width 9 height 9
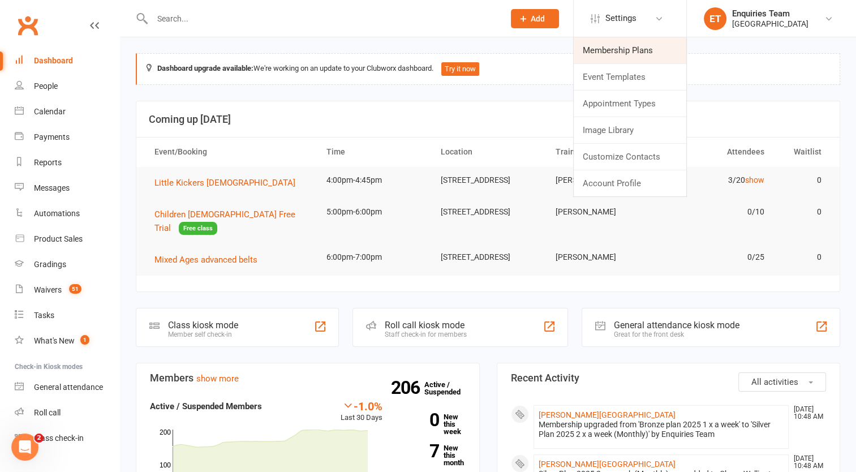
click at [628, 49] on link "Membership Plans" at bounding box center [629, 50] width 113 height 26
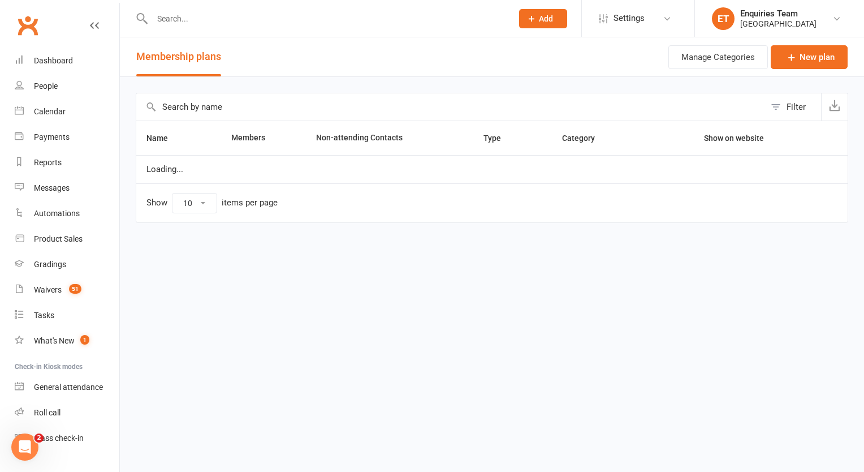
select select "50"
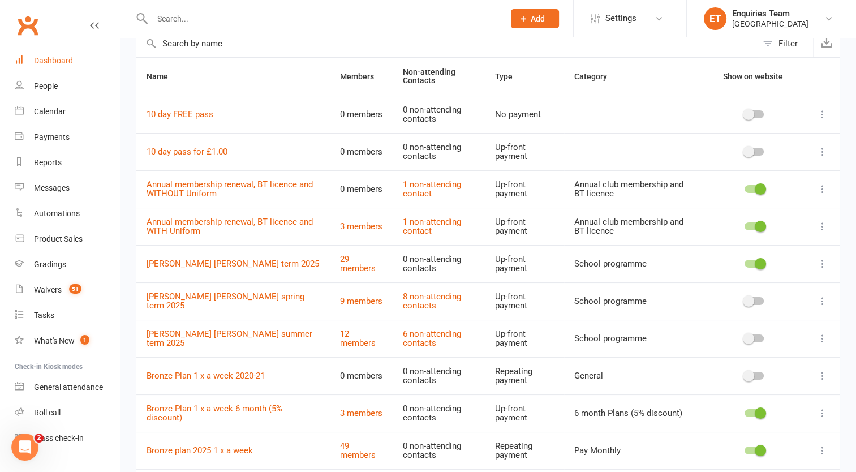
scroll to position [57, 0]
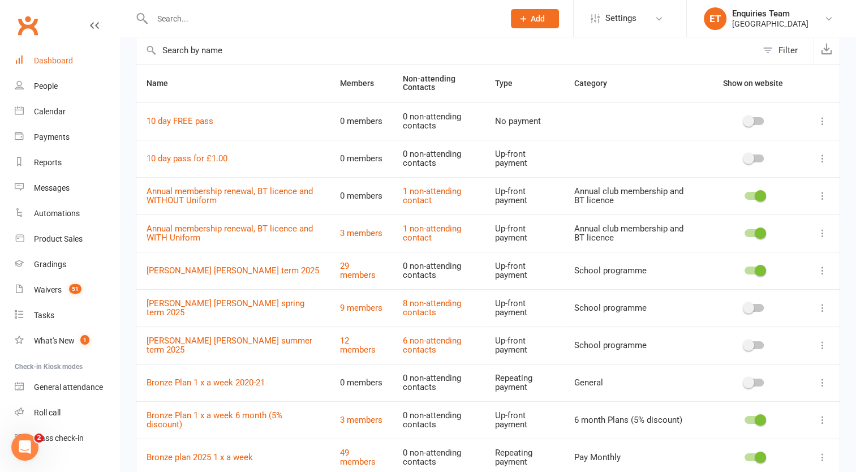
click at [57, 54] on link "Dashboard" at bounding box center [67, 60] width 105 height 25
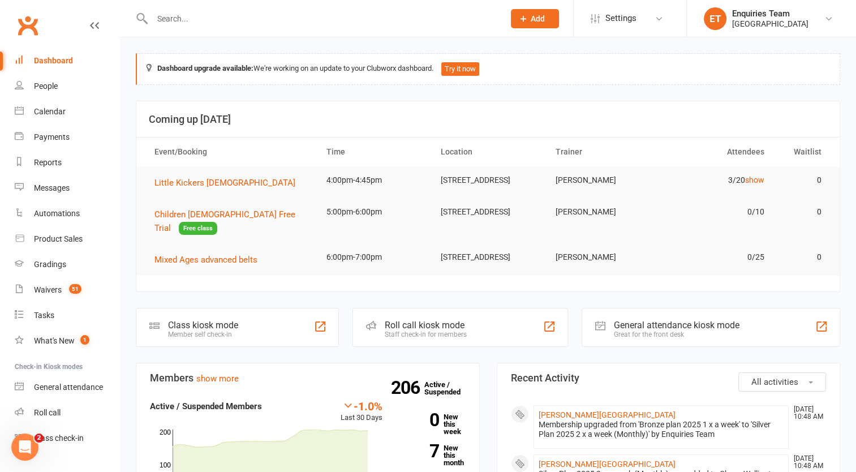
click at [226, 21] on input "text" at bounding box center [322, 19] width 347 height 16
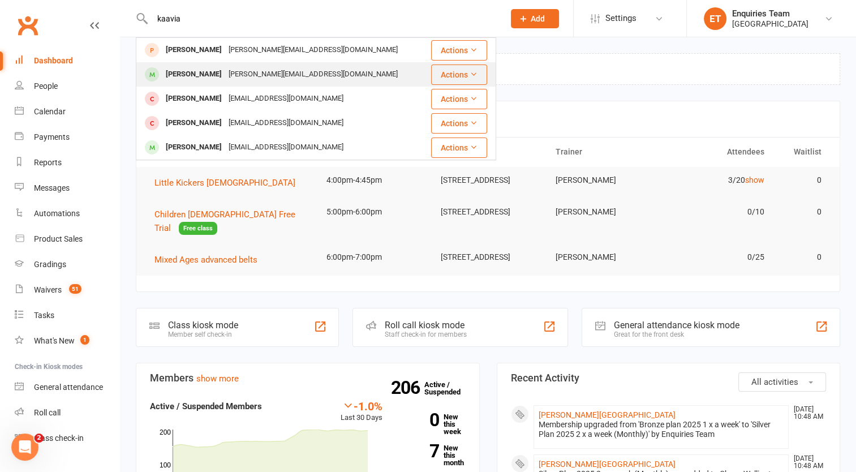
type input "kaavia"
click at [210, 75] on div "Kaavia Diani Patel" at bounding box center [193, 74] width 63 height 16
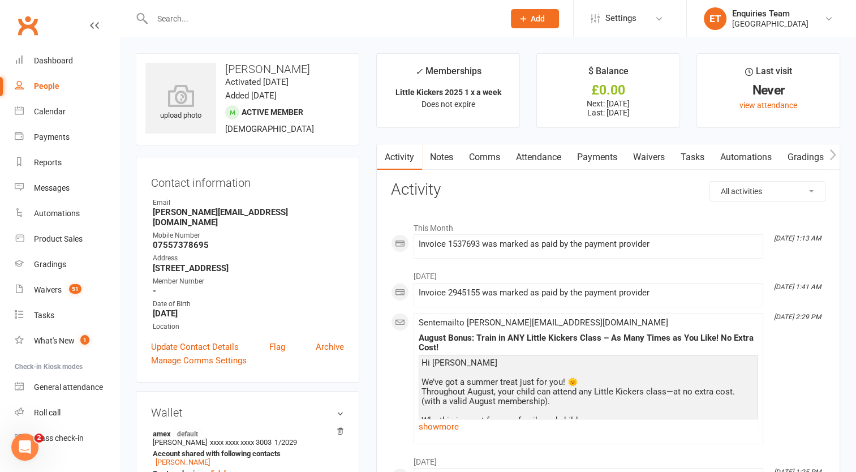
click at [607, 153] on link "Payments" at bounding box center [597, 157] width 56 height 26
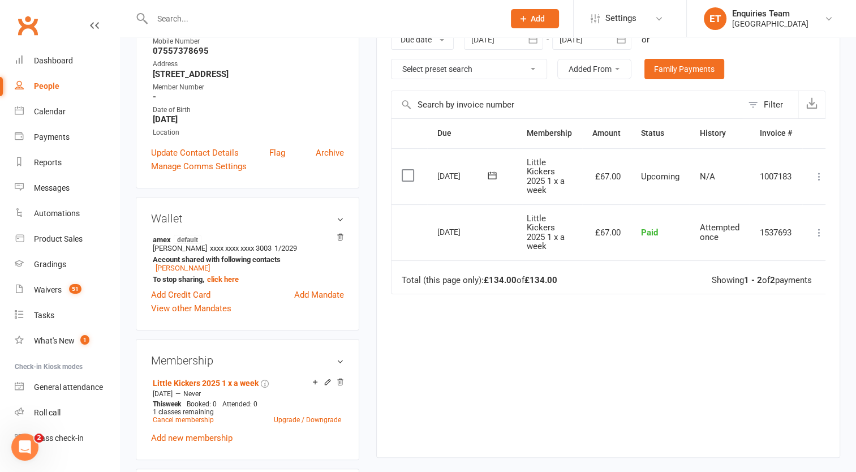
scroll to position [170, 0]
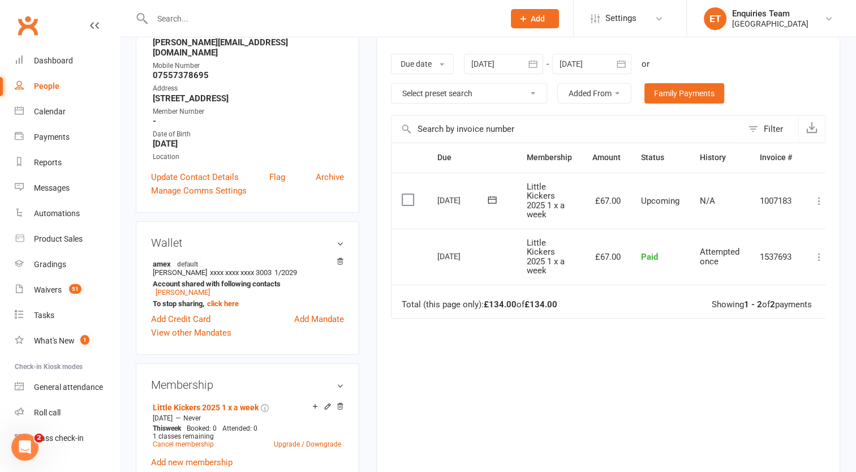
click at [551, 377] on div "Due Contact Membership Amount Status History Invoice # Select this 06 Oct 2025 …" at bounding box center [608, 303] width 434 height 322
click at [54, 291] on div "Waivers" at bounding box center [48, 289] width 28 height 9
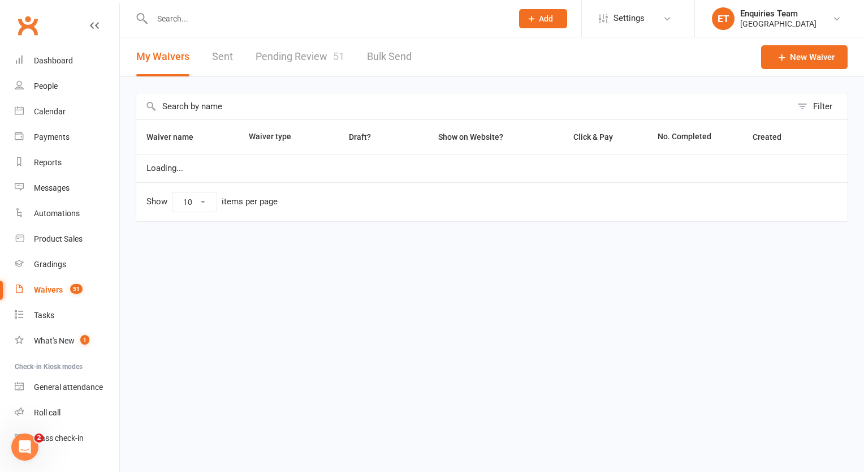
select select "100"
click at [292, 50] on link "Pending Review 51" at bounding box center [300, 56] width 89 height 39
select select "50"
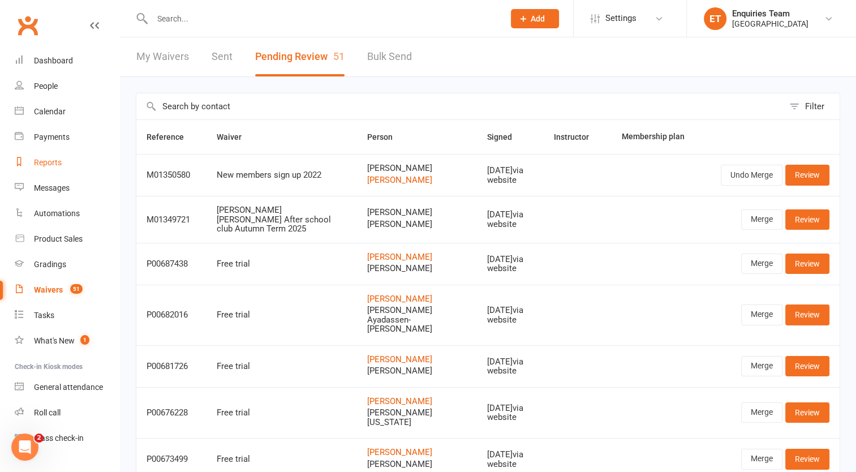
click at [47, 155] on link "Reports" at bounding box center [67, 162] width 105 height 25
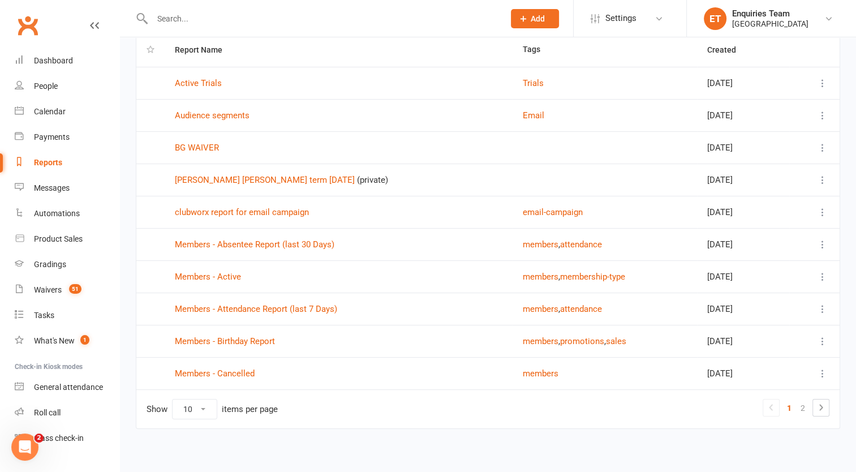
scroll to position [90, 0]
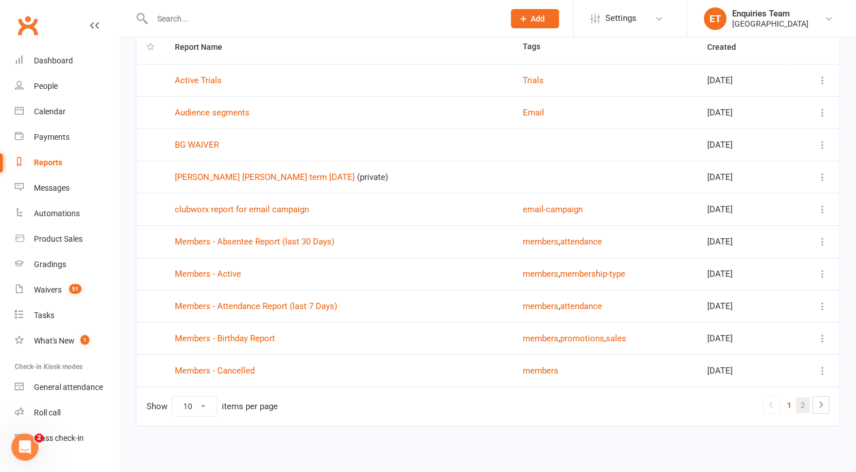
click at [802, 404] on link "2" at bounding box center [803, 405] width 14 height 16
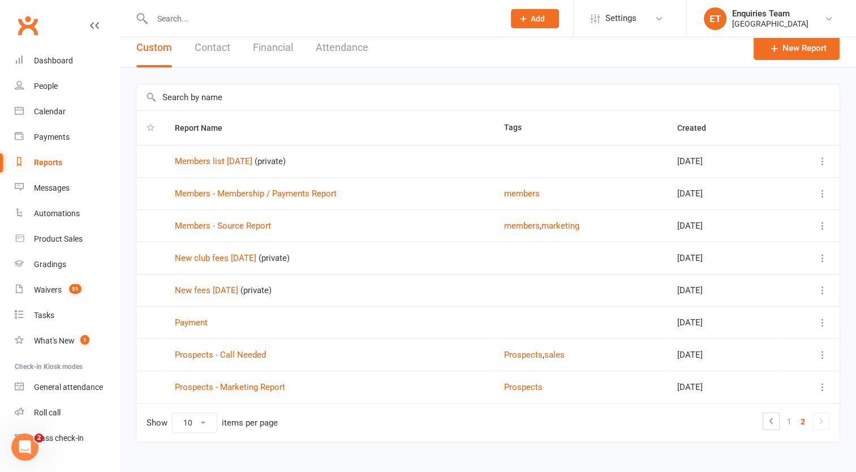
scroll to position [0, 0]
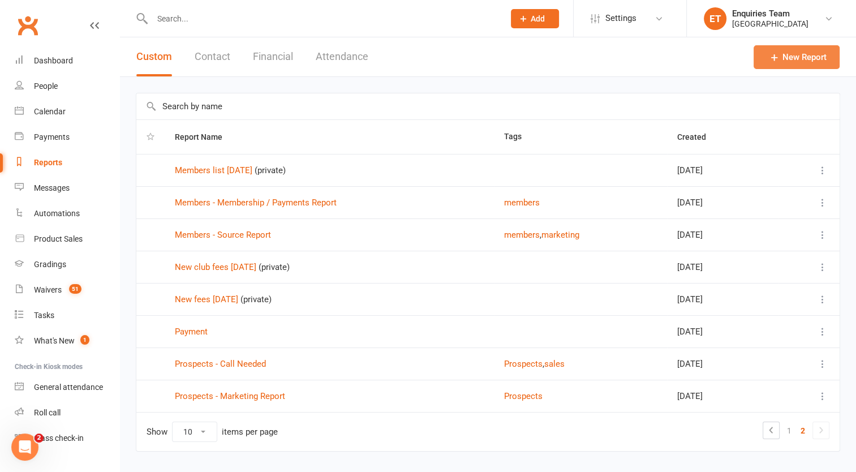
click at [798, 55] on link "New Report" at bounding box center [796, 57] width 86 height 24
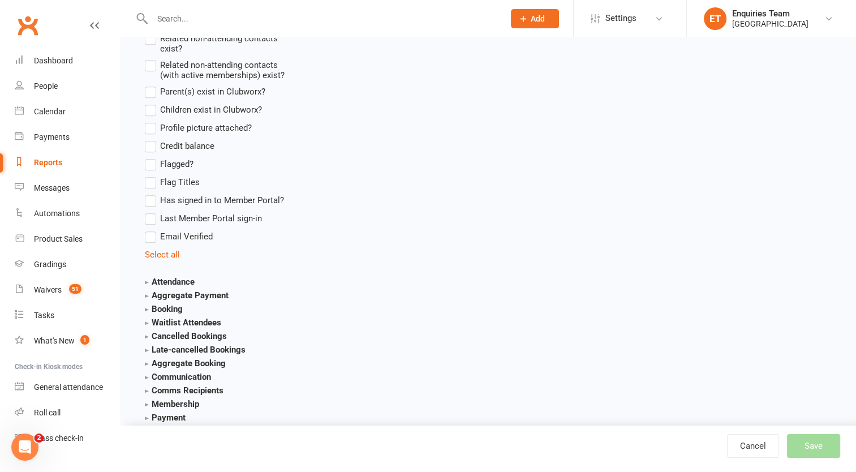
scroll to position [1131, 0]
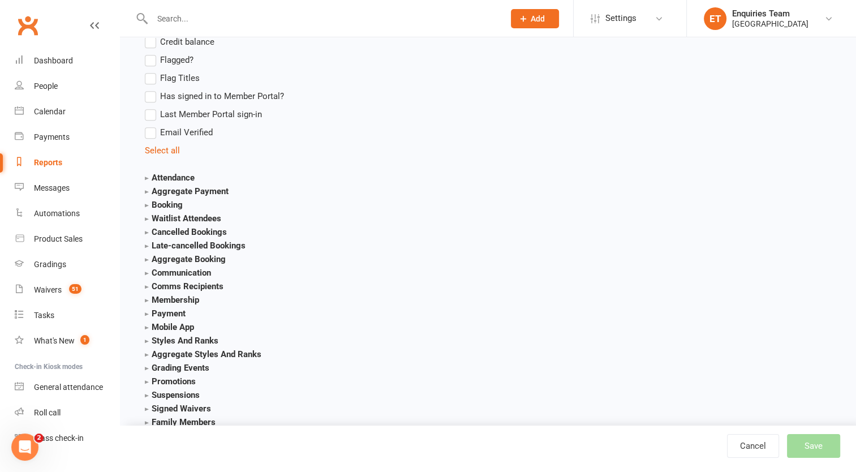
click at [185, 299] on strong "Membership" at bounding box center [172, 300] width 54 height 10
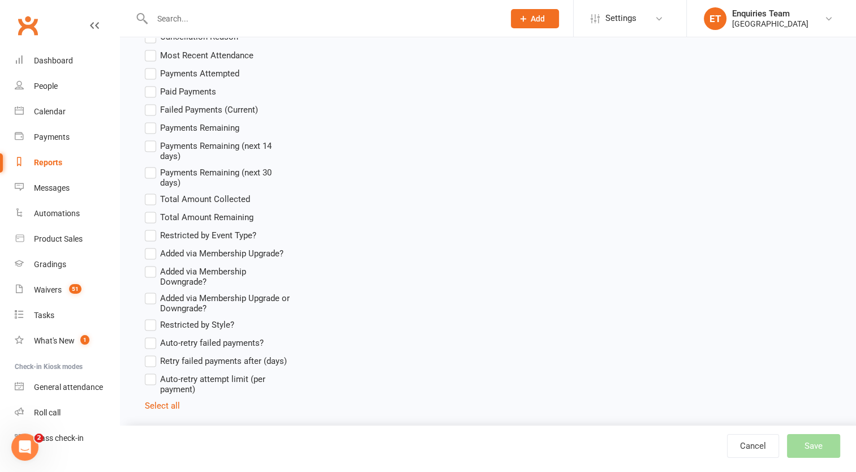
scroll to position [2036, 0]
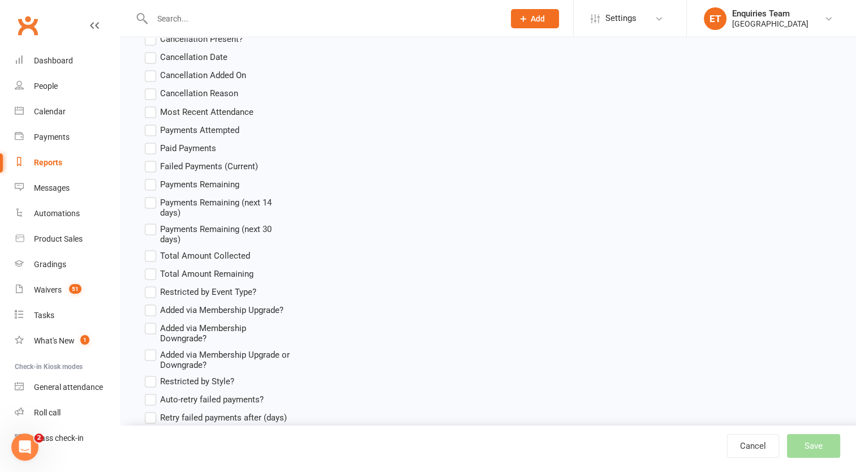
click at [147, 316] on label "Added via Membership Upgrade?" at bounding box center [214, 310] width 139 height 14
click at [147, 303] on input "Added via Membership Upgrade?" at bounding box center [148, 303] width 7 height 0
click at [156, 361] on label "Added via Membership Upgrade or Downgrade?" at bounding box center [217, 358] width 145 height 22
click at [152, 347] on input "Added via Membership Upgrade or Downgrade?" at bounding box center [148, 347] width 7 height 0
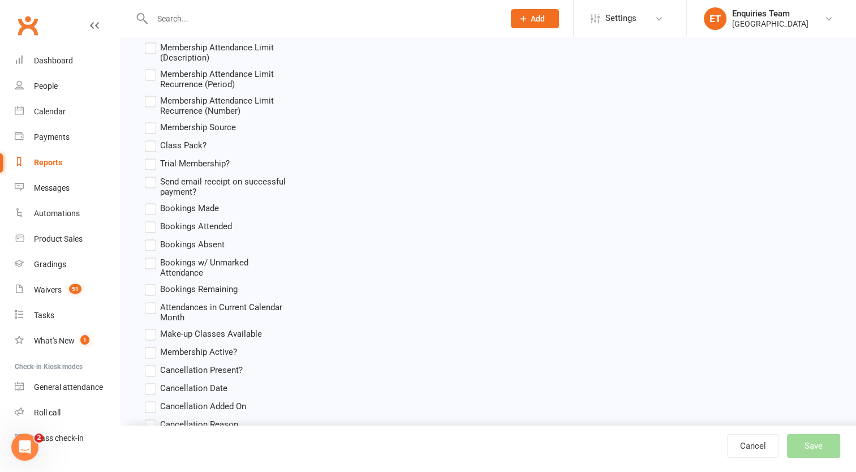
scroll to position [1696, 0]
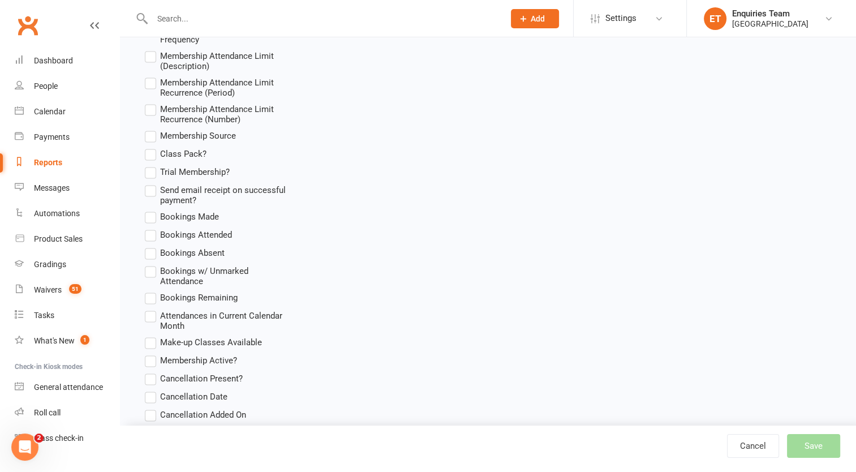
click at [150, 365] on label "Membership Active?" at bounding box center [191, 360] width 92 height 14
click at [150, 353] on input "Membership Active?" at bounding box center [148, 353] width 7 height 0
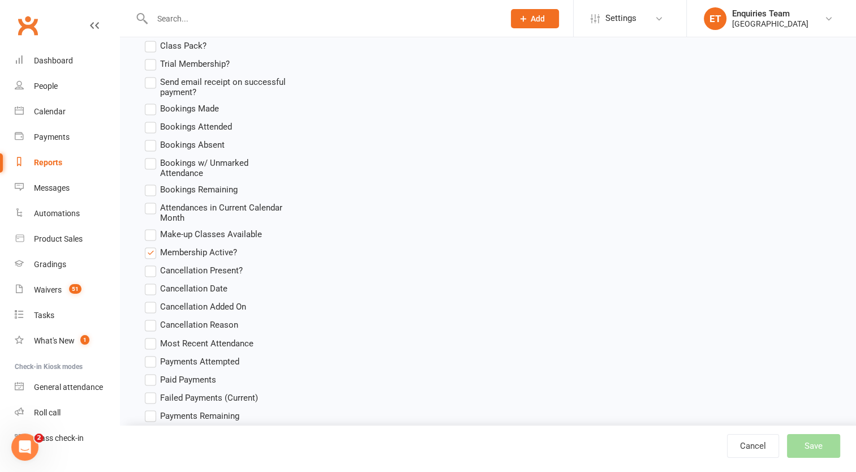
scroll to position [1810, 0]
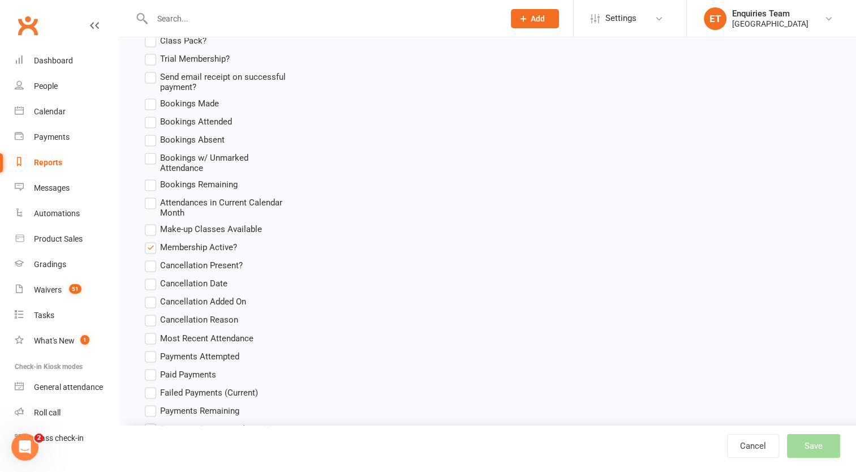
click at [154, 326] on label "Cancellation Reason" at bounding box center [191, 320] width 93 height 14
click at [152, 313] on input "Cancellation Reason" at bounding box center [148, 313] width 7 height 0
click at [152, 269] on label "Cancellation Present?" at bounding box center [194, 265] width 98 height 14
click at [152, 258] on input "Cancellation Present?" at bounding box center [148, 258] width 7 height 0
click at [149, 287] on label "Cancellation Date" at bounding box center [186, 284] width 83 height 14
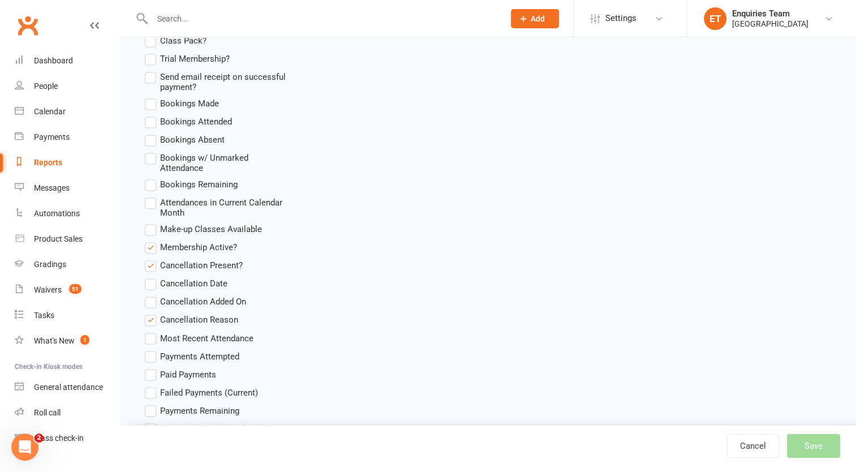
click at [149, 277] on input "Cancellation Date" at bounding box center [148, 277] width 7 height 0
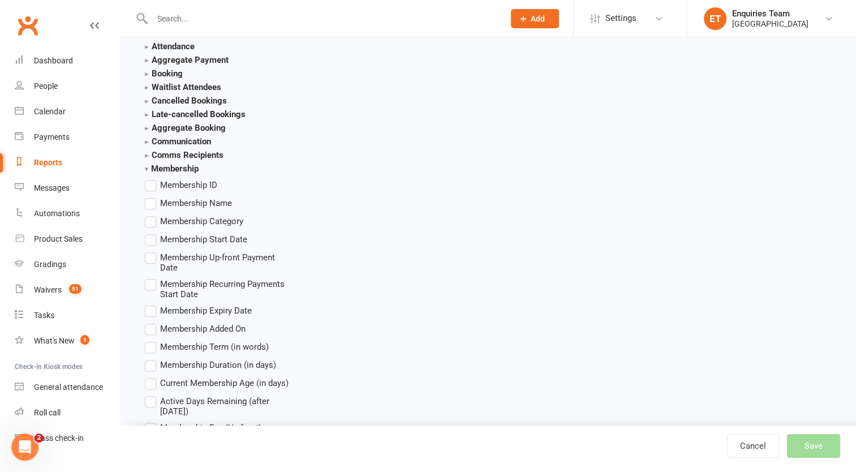
scroll to position [1357, 0]
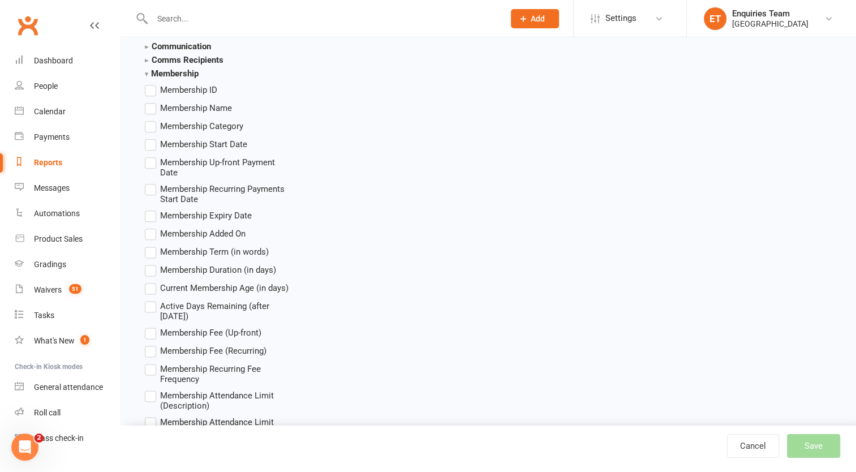
click at [152, 109] on label "Membership Name" at bounding box center [188, 108] width 87 height 14
click at [152, 101] on input "Membership Name" at bounding box center [148, 101] width 7 height 0
click at [147, 128] on label "Membership Category" at bounding box center [194, 126] width 98 height 14
click at [147, 119] on input "Membership Category" at bounding box center [148, 119] width 7 height 0
click at [153, 144] on label "Membership Start Date" at bounding box center [196, 144] width 102 height 14
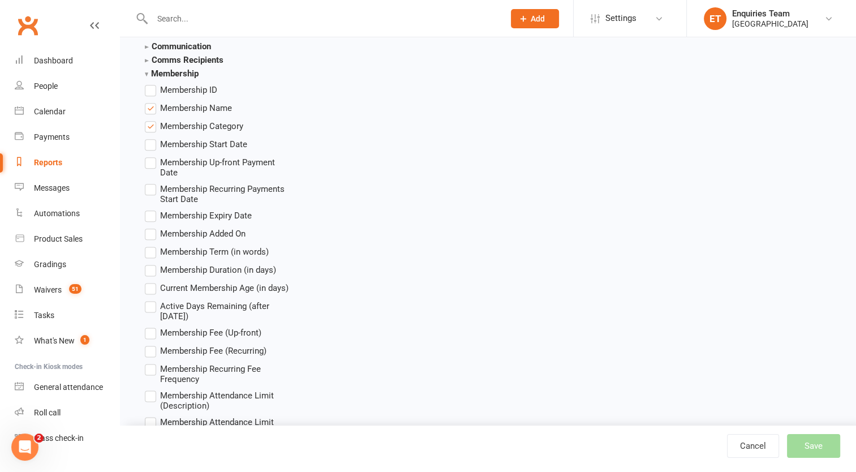
click at [152, 137] on input "Membership Start Date" at bounding box center [148, 137] width 7 height 0
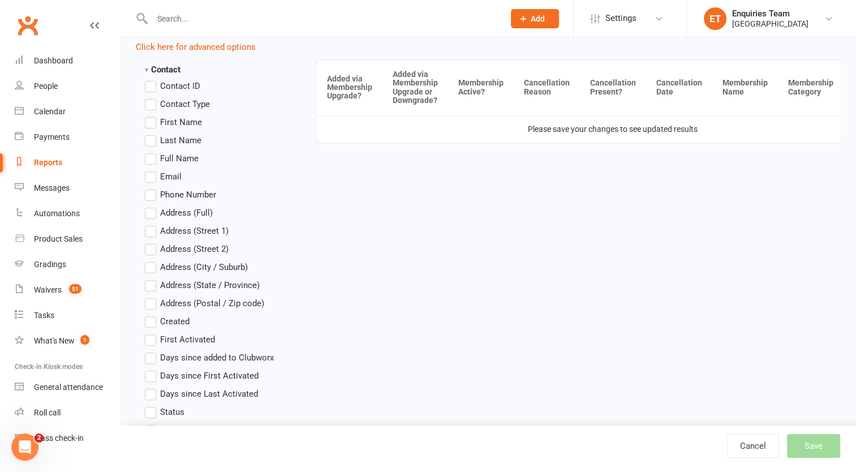
scroll to position [226, 0]
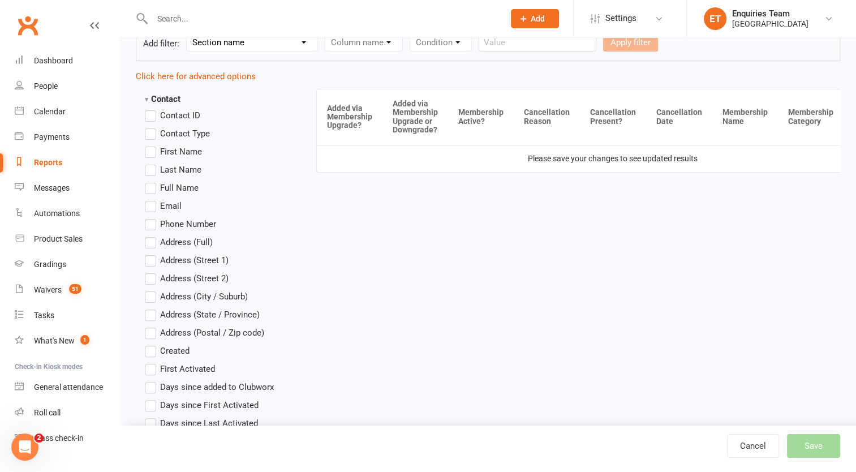
drag, startPoint x: 154, startPoint y: 149, endPoint x: 154, endPoint y: 155, distance: 6.2
click at [154, 149] on label "First Name" at bounding box center [173, 152] width 57 height 14
click at [152, 145] on input "First Name" at bounding box center [148, 145] width 7 height 0
click at [149, 171] on label "Last Name" at bounding box center [173, 170] width 57 height 14
click at [149, 163] on input "Last Name" at bounding box center [148, 163] width 7 height 0
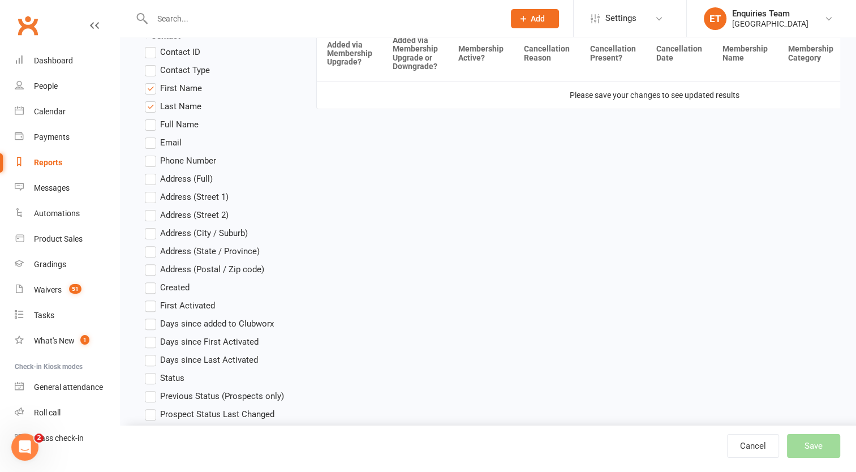
scroll to position [339, 0]
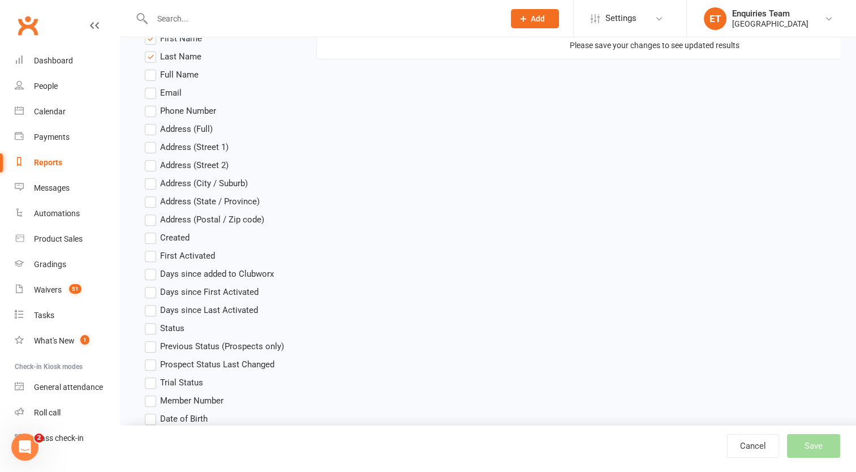
click at [149, 404] on label "Member Number" at bounding box center [184, 401] width 79 height 14
click at [149, 394] on input "Member Number" at bounding box center [148, 394] width 7 height 0
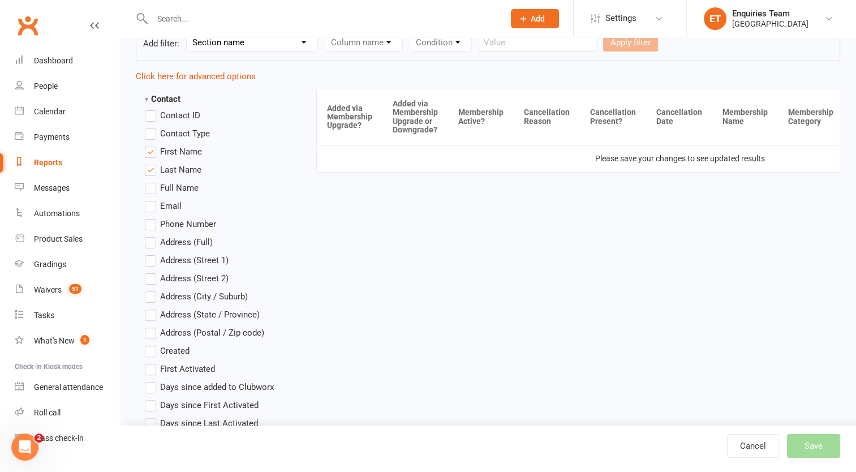
scroll to position [113, 0]
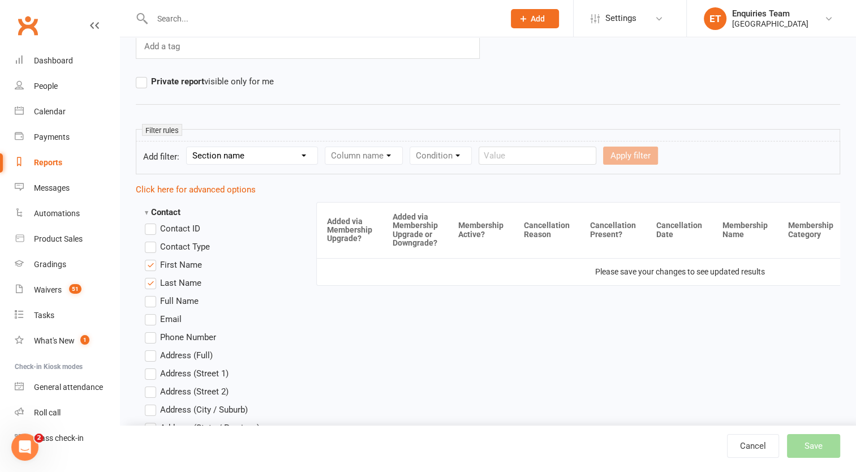
click at [236, 153] on select "Section name Contact Attendance Aggregate Payment Booking Waitlist Attendees Ca…" at bounding box center [252, 155] width 131 height 17
select select "10"
click at [188, 147] on select "Section name Contact Attendance Aggregate Payment Booking Waitlist Attendees Ca…" at bounding box center [252, 155] width 131 height 17
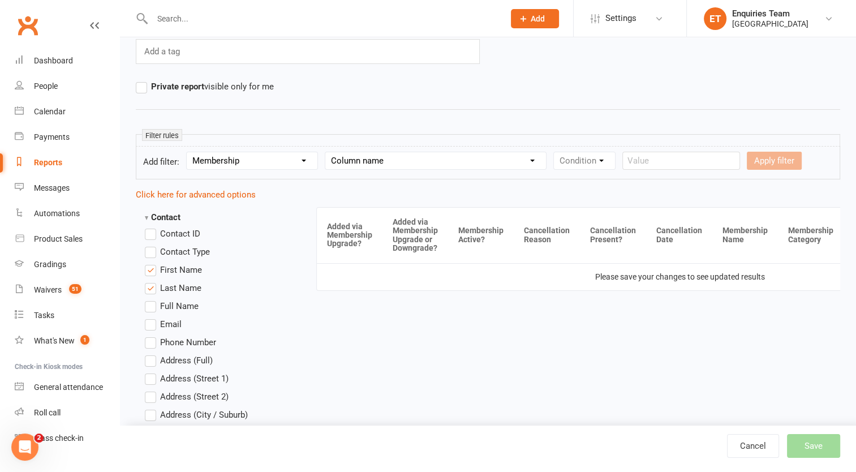
scroll to position [6, 0]
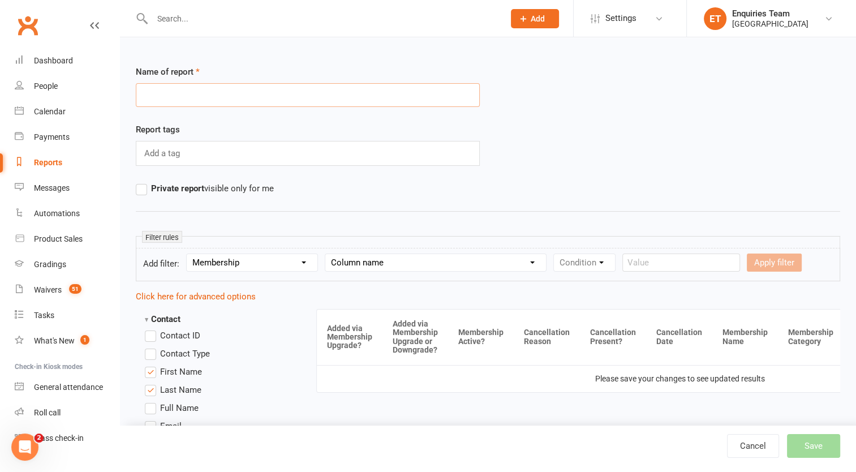
click at [216, 101] on input "text" at bounding box center [308, 95] width 344 height 24
type input "upgrade membership"
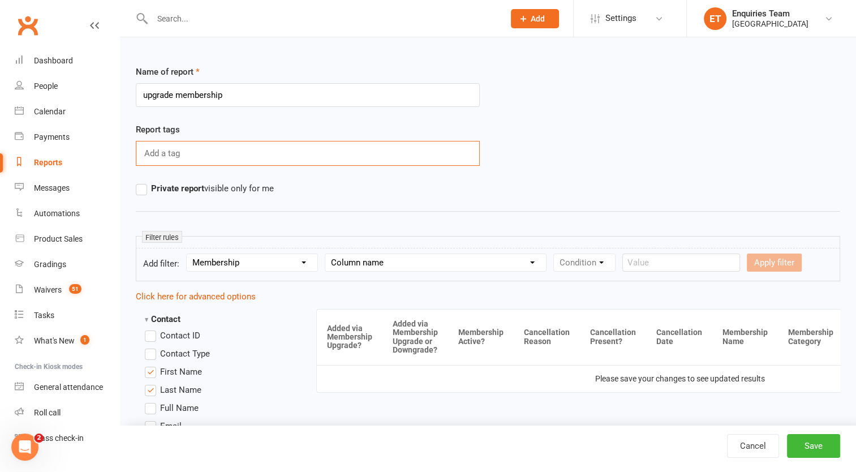
click at [179, 159] on input "text" at bounding box center [163, 153] width 40 height 15
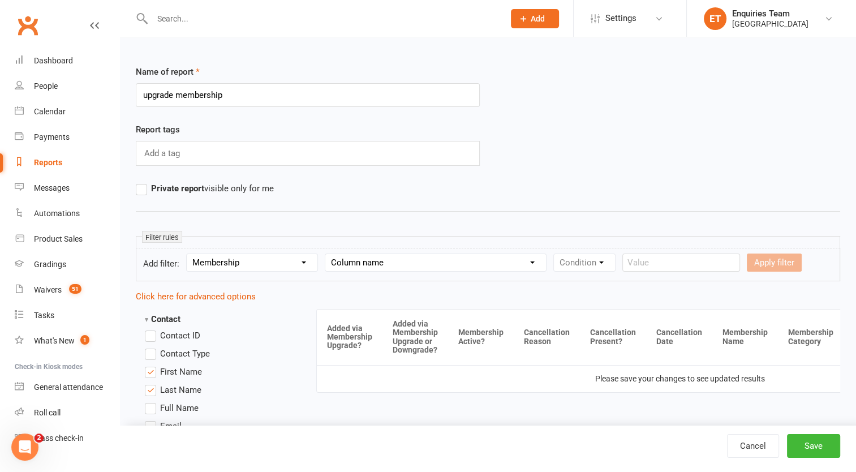
click at [137, 191] on label "Private report visible only for me" at bounding box center [205, 189] width 138 height 14
click at [137, 182] on input "Private report visible only for me" at bounding box center [139, 182] width 7 height 0
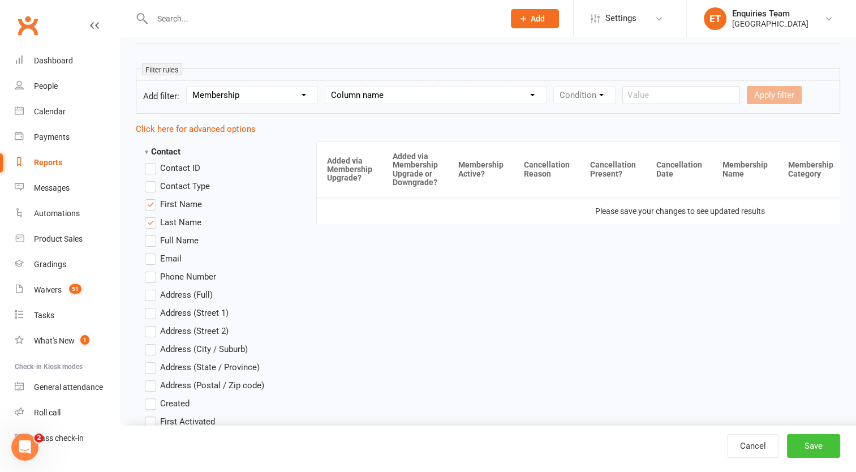
scroll to position [176, 0]
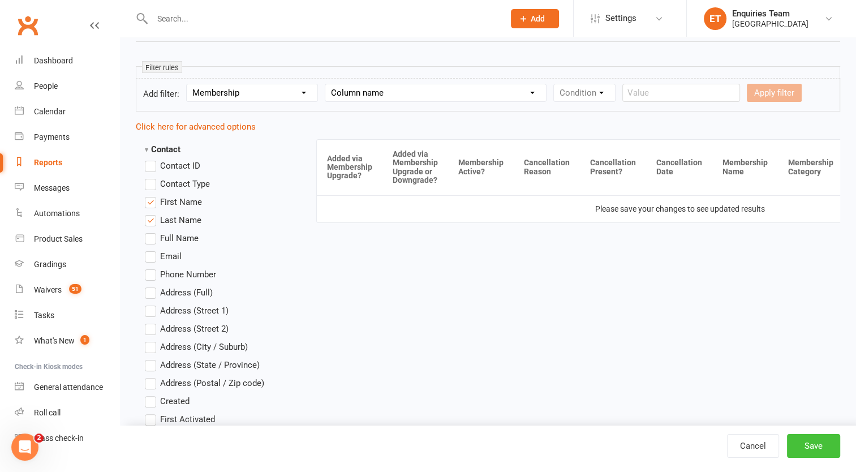
click at [805, 447] on button "Save" at bounding box center [813, 446] width 53 height 24
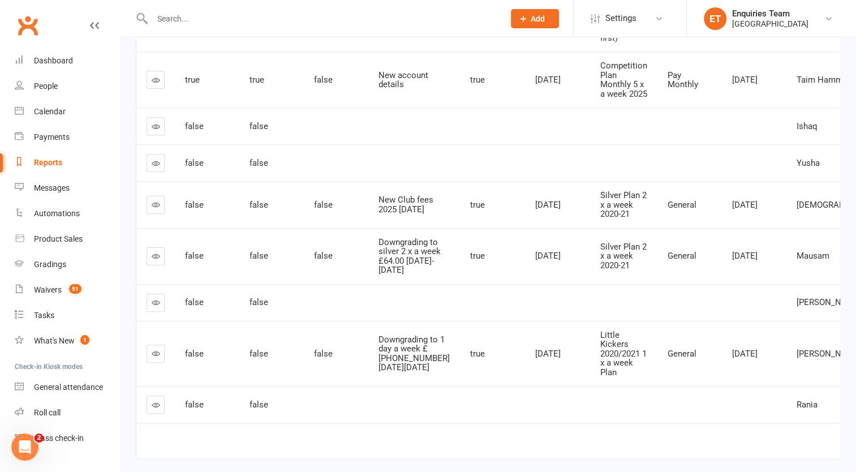
scroll to position [293, 0]
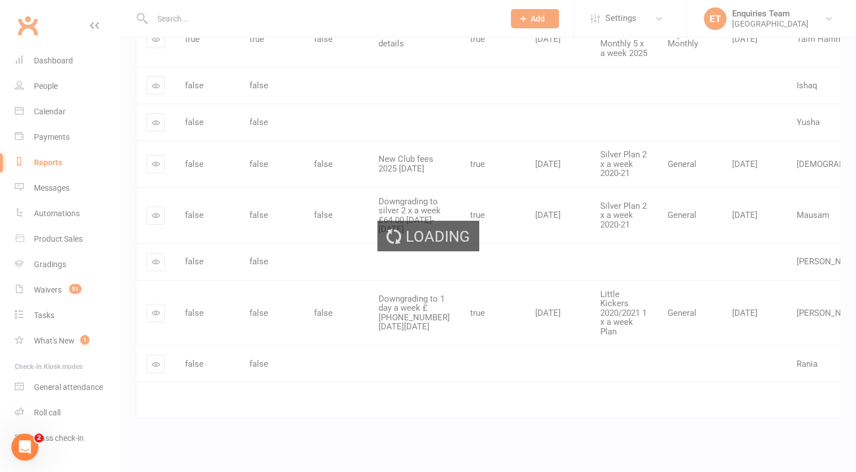
scroll to position [288, 0]
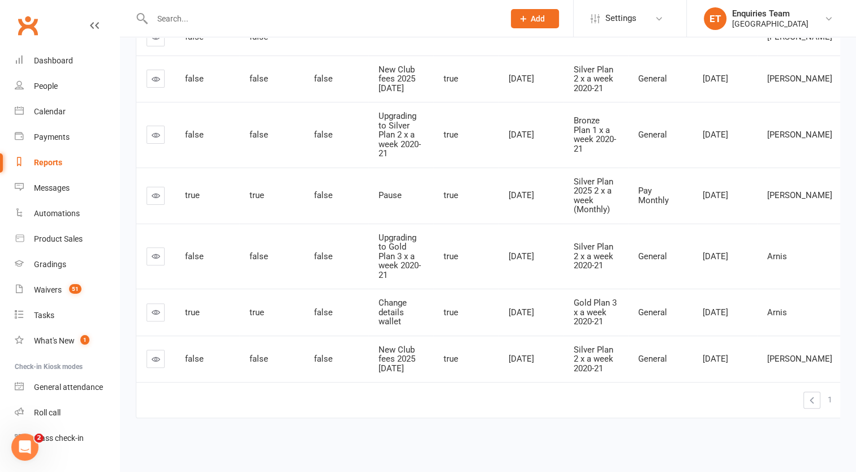
scroll to position [332, 0]
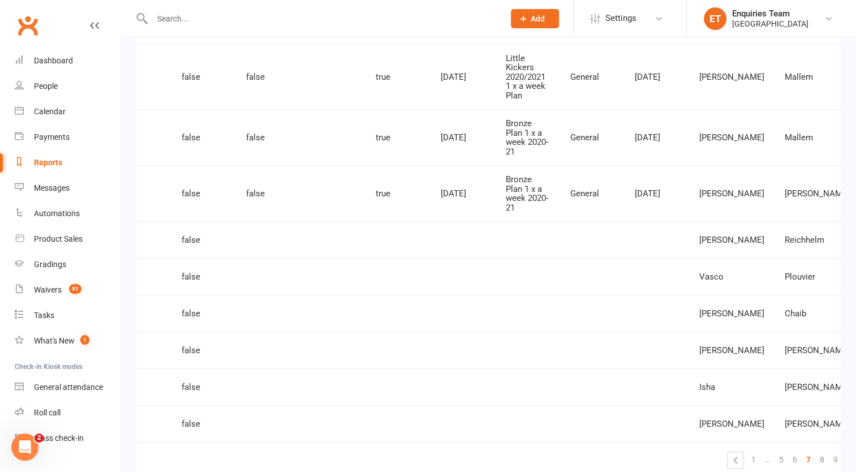
scroll to position [236, 0]
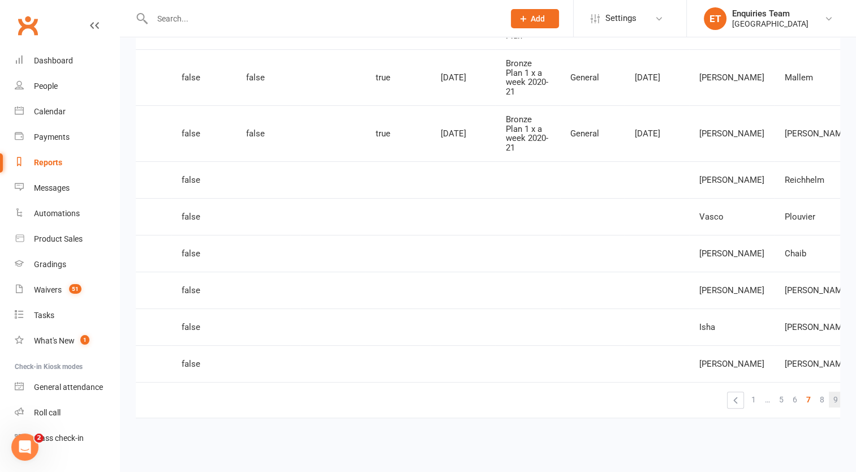
click at [833, 392] on span "9" at bounding box center [835, 399] width 5 height 16
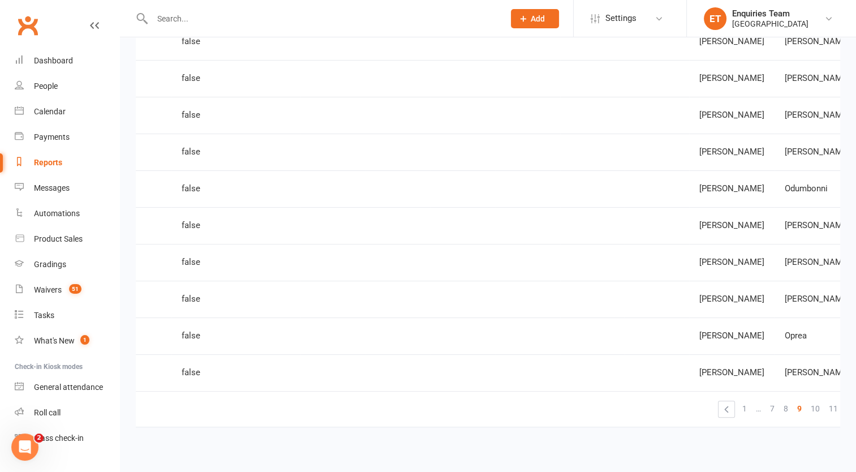
scroll to position [171, 0]
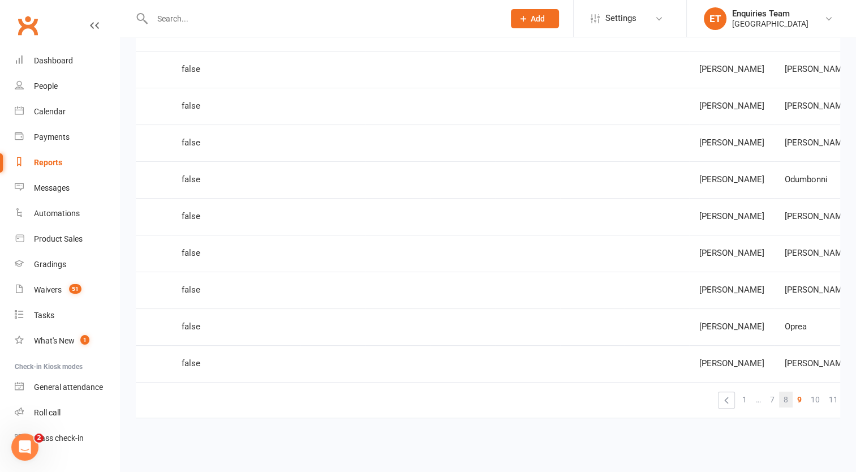
click at [783, 391] on span "8" at bounding box center [785, 399] width 5 height 16
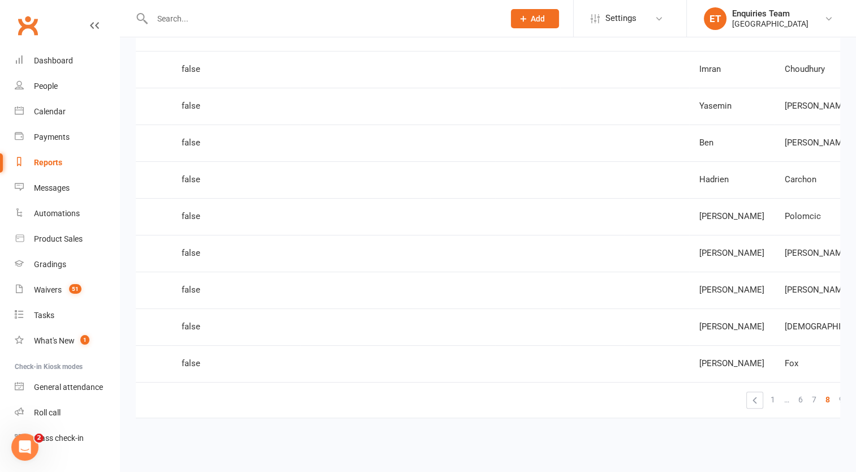
scroll to position [170, 0]
click at [770, 393] on span "1" at bounding box center [772, 399] width 5 height 16
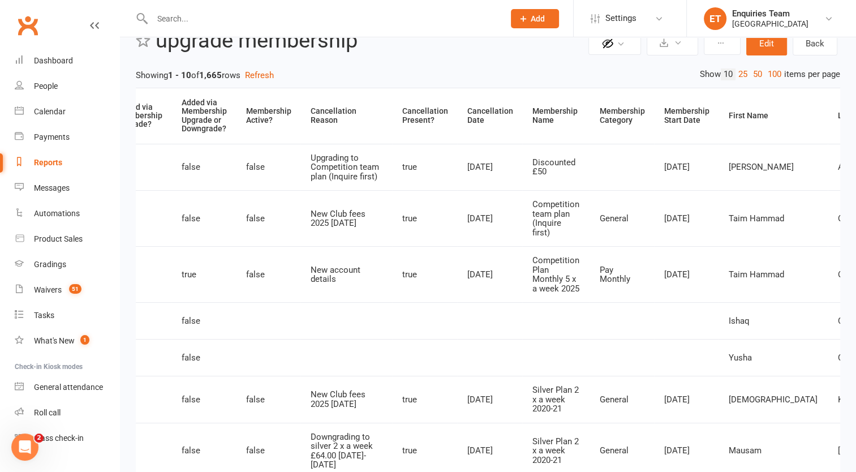
scroll to position [0, 0]
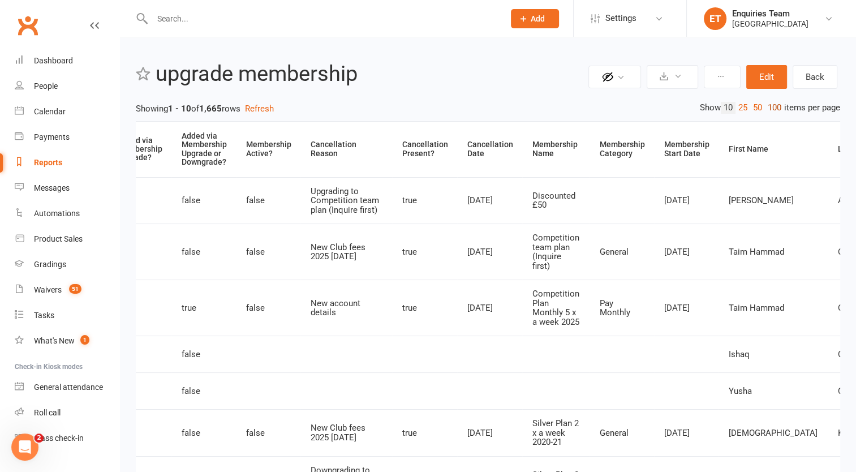
click at [773, 107] on link "100" at bounding box center [774, 108] width 19 height 12
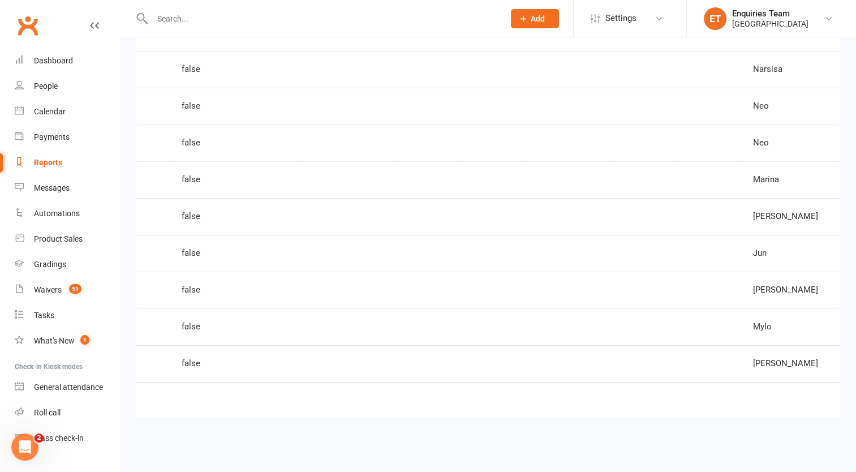
scroll to position [4489, 0]
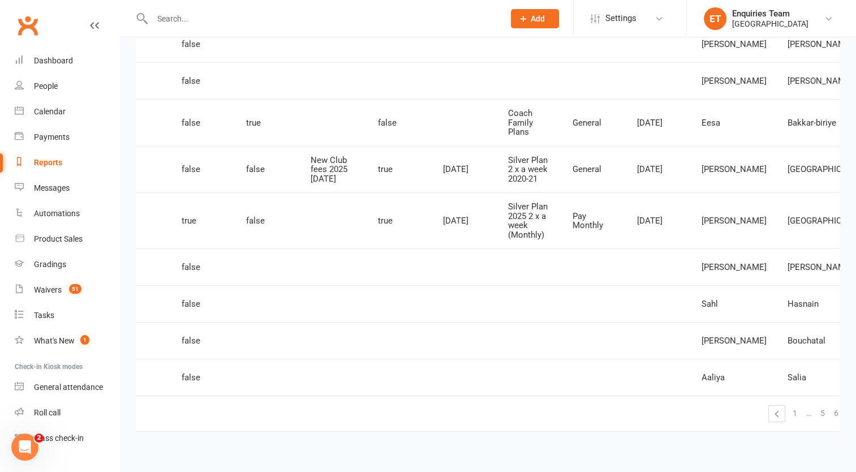
scroll to position [4075, 0]
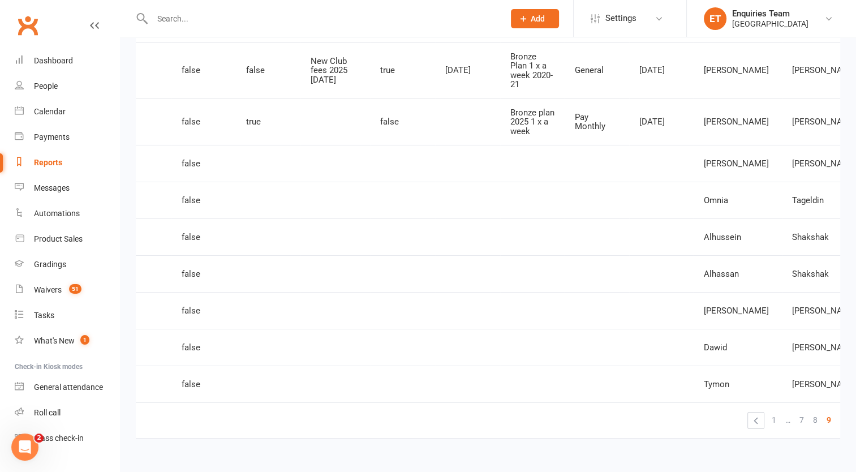
scroll to position [3962, 0]
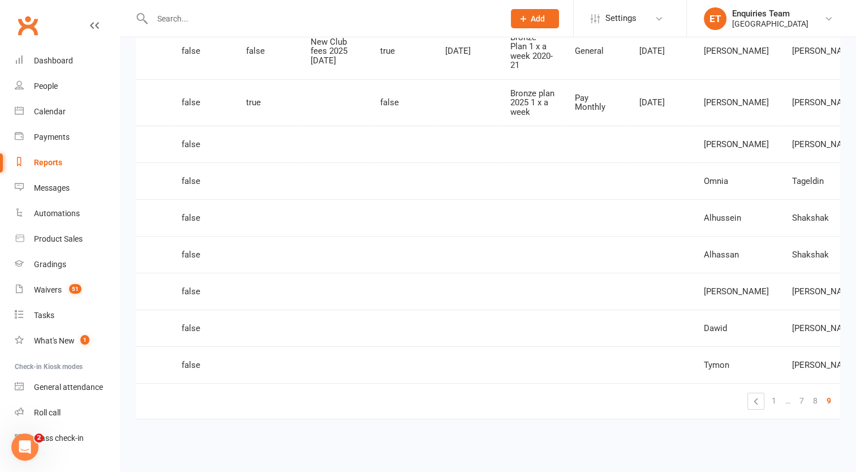
click at [855, 394] on span "11" at bounding box center [862, 400] width 9 height 16
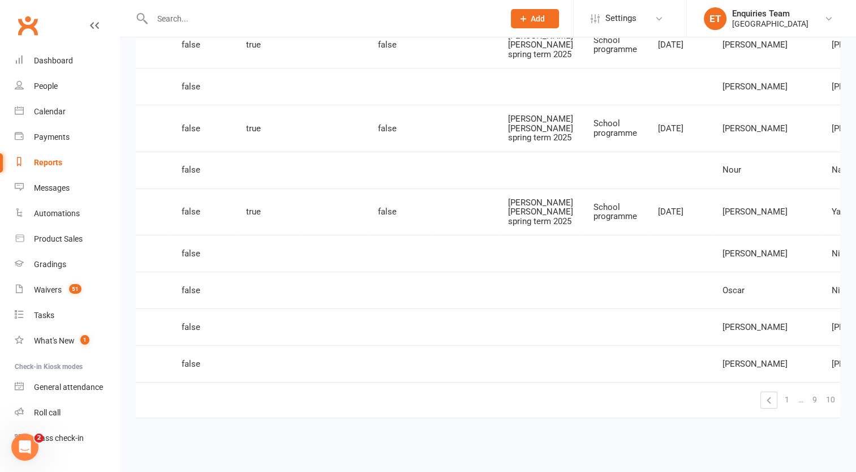
scroll to position [4277, 0]
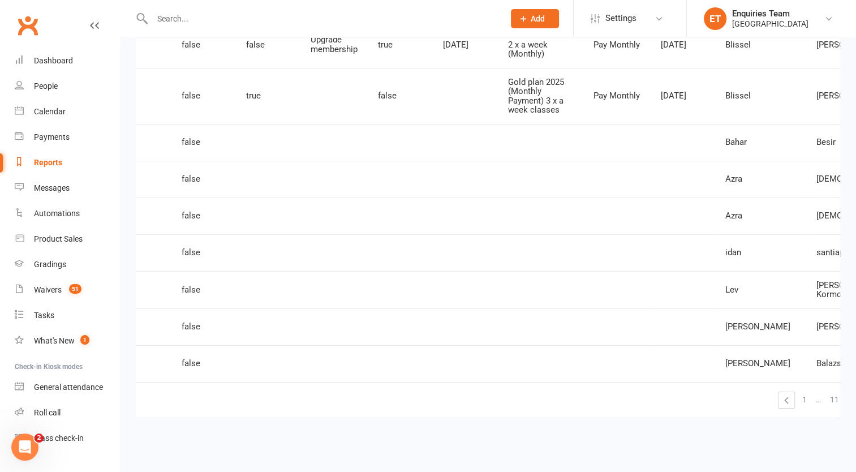
scroll to position [4454, 0]
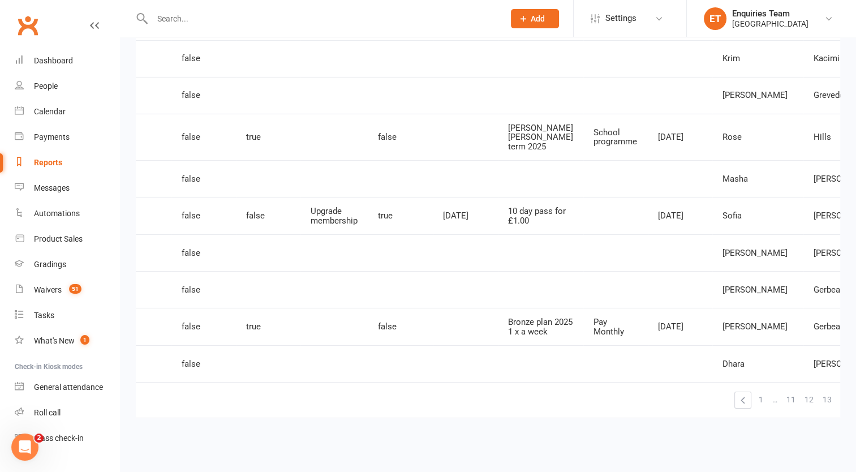
scroll to position [3749, 0]
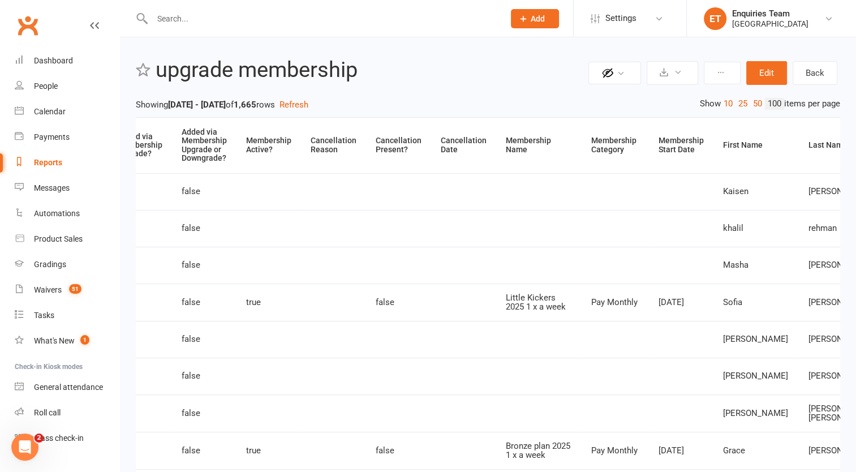
scroll to position [0, 0]
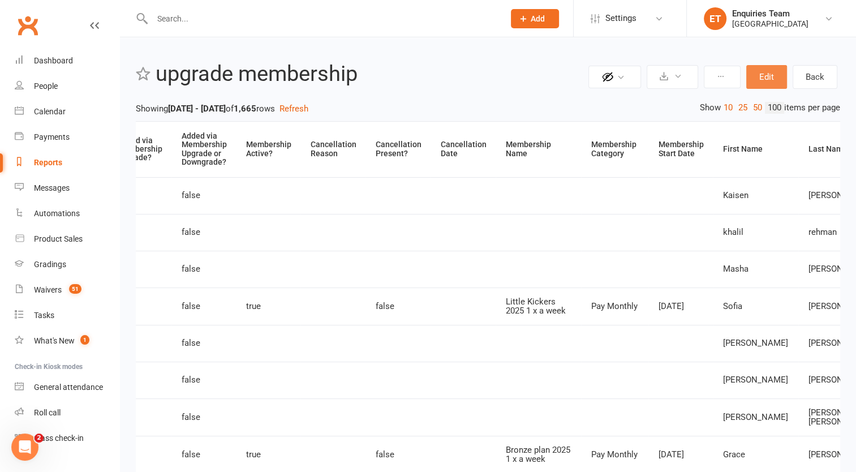
click at [768, 80] on button "Edit" at bounding box center [766, 77] width 41 height 24
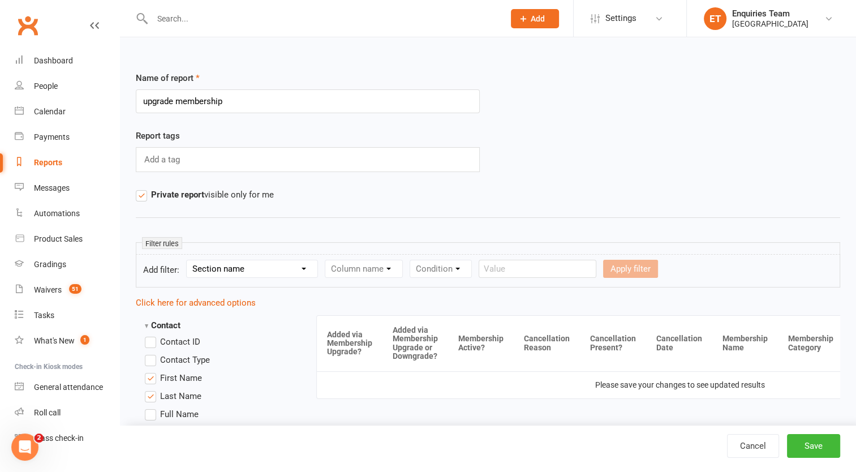
click at [463, 274] on div "Condition" at bounding box center [440, 269] width 62 height 18
click at [456, 268] on div "Condition" at bounding box center [440, 269] width 62 height 18
click at [385, 266] on div "Column name" at bounding box center [364, 269] width 78 height 18
click at [259, 266] on select "Section name Contact Attendance Aggregate Payment Booking Waitlist Attendees Ca…" at bounding box center [252, 268] width 131 height 17
click at [389, 214] on hr at bounding box center [488, 217] width 704 height 14
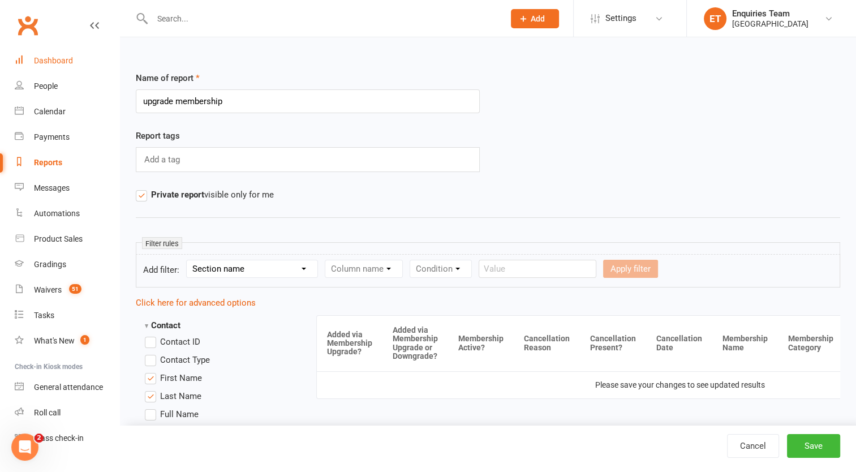
click at [55, 59] on div "Dashboard" at bounding box center [53, 60] width 39 height 9
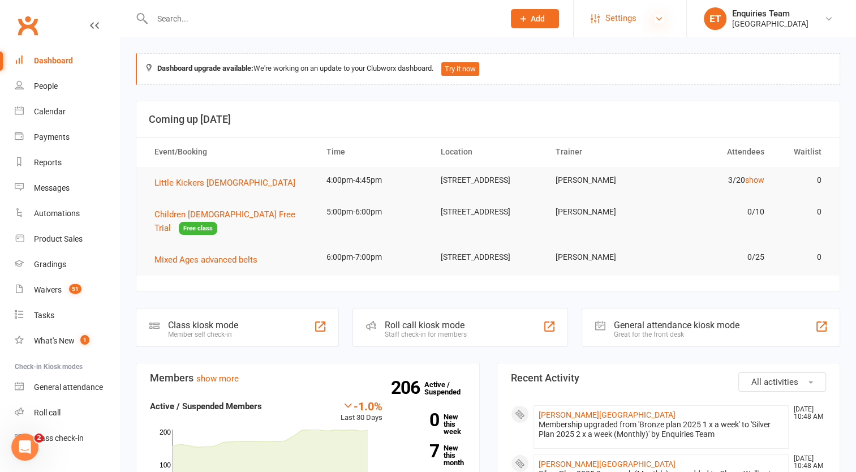
click at [654, 22] on icon at bounding box center [658, 18] width 9 height 9
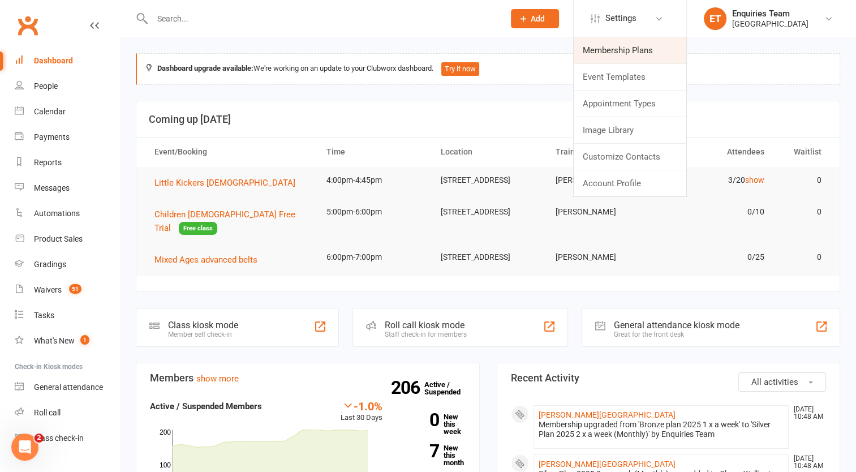
click at [633, 53] on link "Membership Plans" at bounding box center [629, 50] width 113 height 26
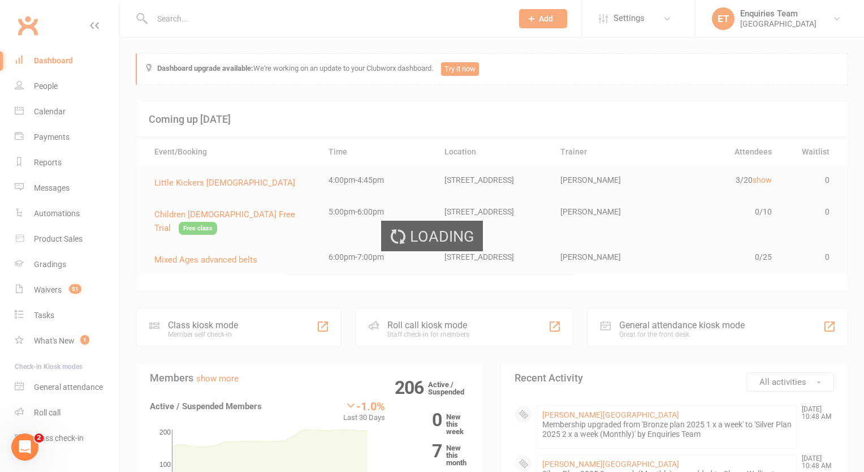
select select "50"
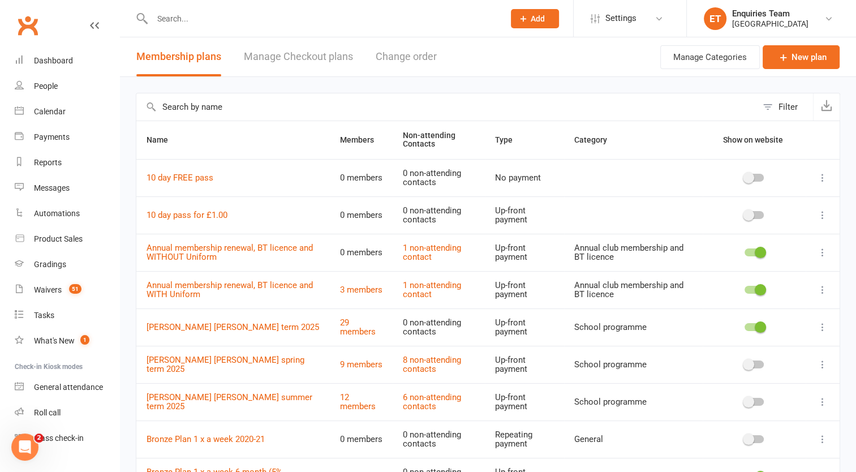
click at [408, 59] on button "Change order" at bounding box center [405, 56] width 61 height 39
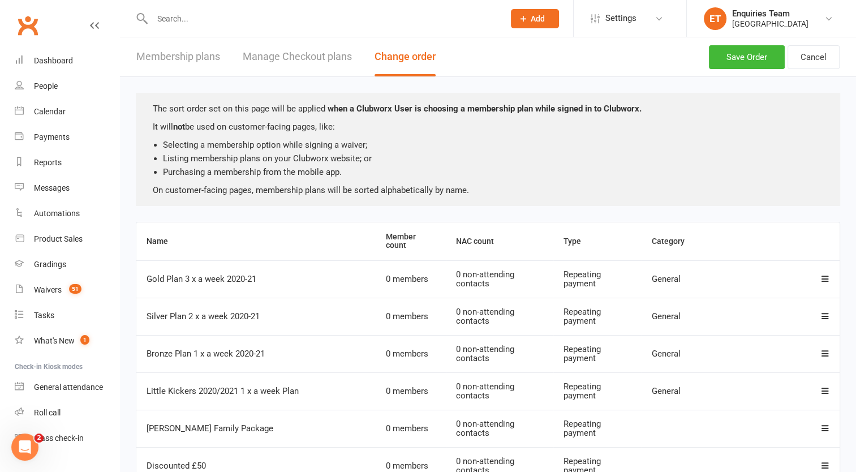
click at [172, 51] on button "Membership plans" at bounding box center [178, 56] width 84 height 39
select select "50"
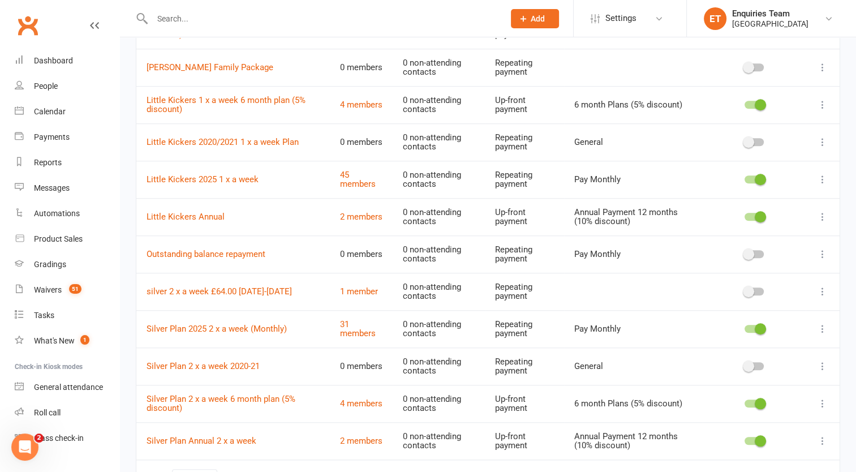
scroll to position [905, 0]
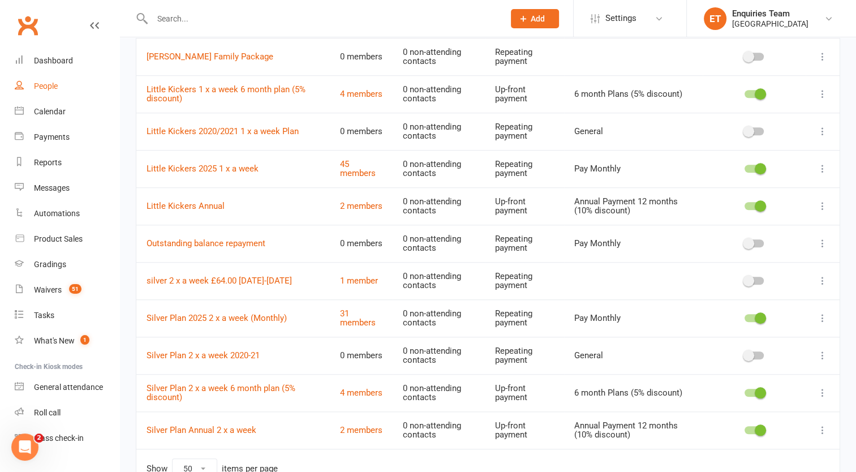
click at [44, 89] on div "People" at bounding box center [46, 85] width 24 height 9
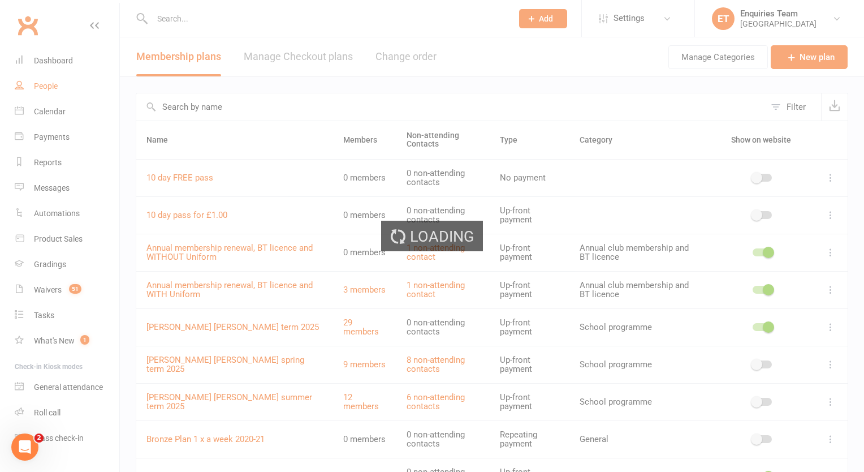
select select "100"
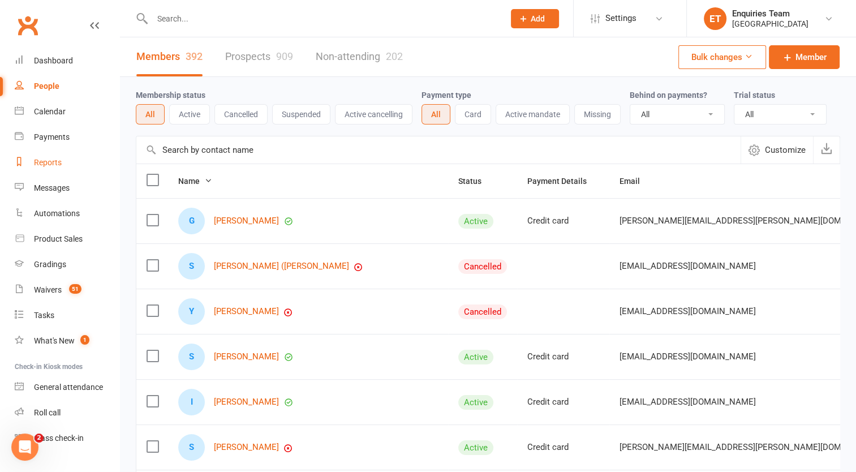
click at [45, 159] on div "Reports" at bounding box center [48, 162] width 28 height 9
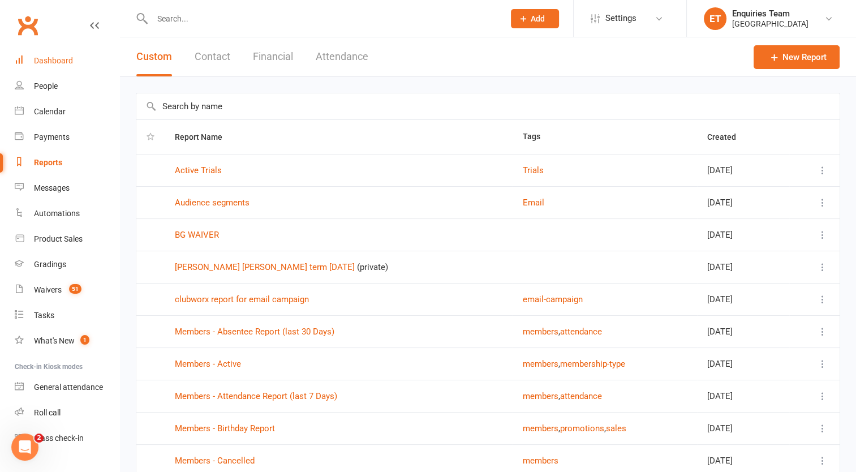
click at [45, 66] on link "Dashboard" at bounding box center [67, 60] width 105 height 25
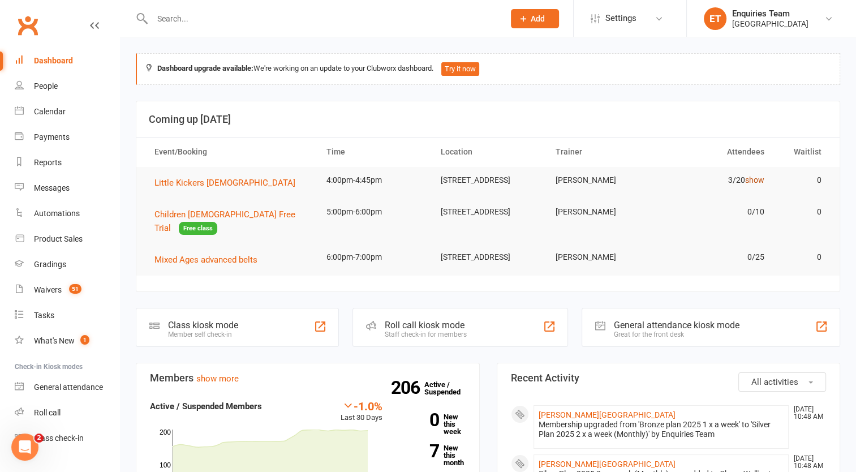
click at [760, 176] on link "show" at bounding box center [754, 179] width 19 height 9
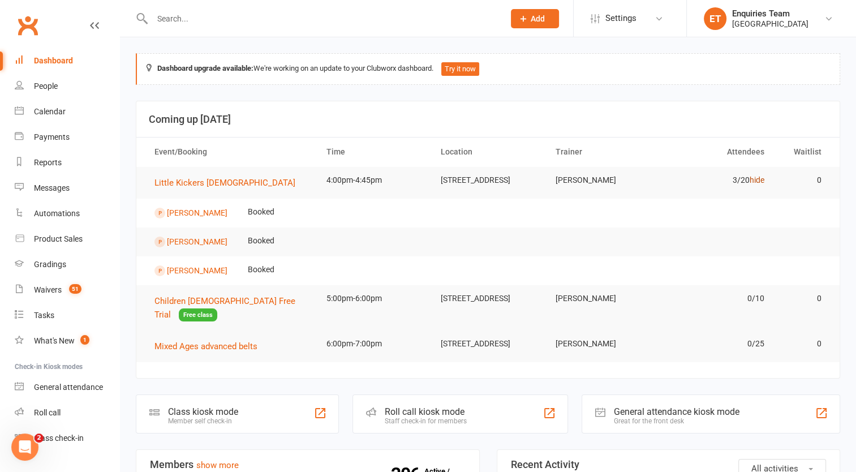
click at [760, 176] on link "hide" at bounding box center [756, 179] width 15 height 9
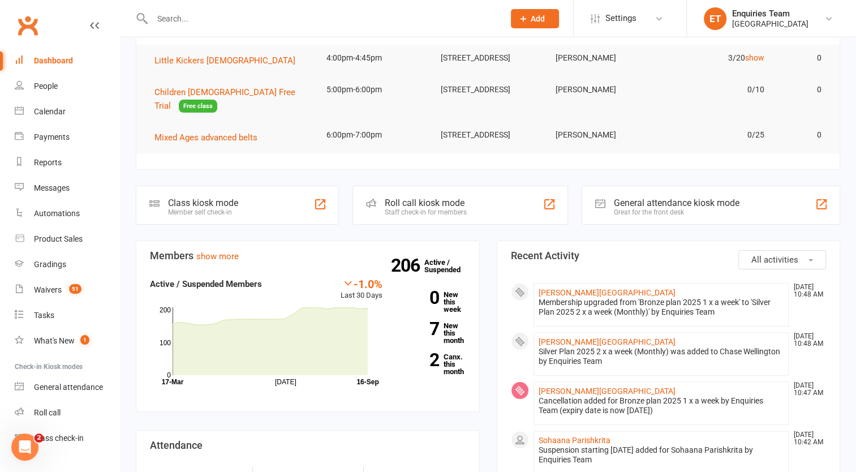
scroll to position [113, 0]
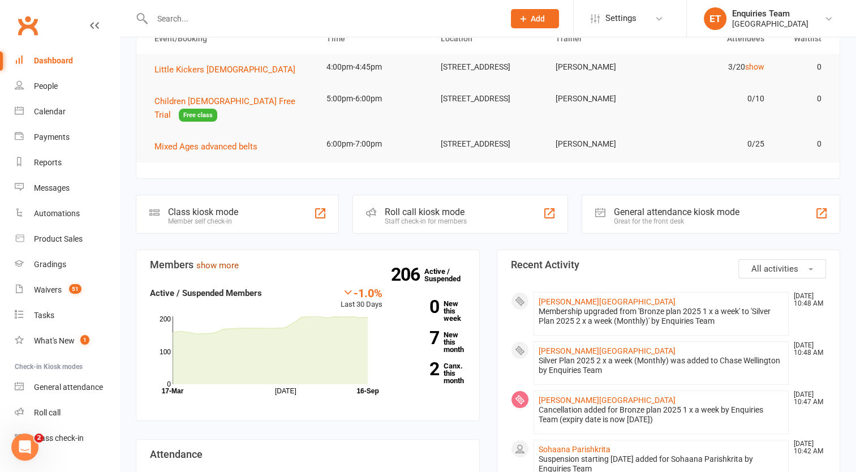
click at [217, 270] on link "show more" at bounding box center [217, 265] width 42 height 10
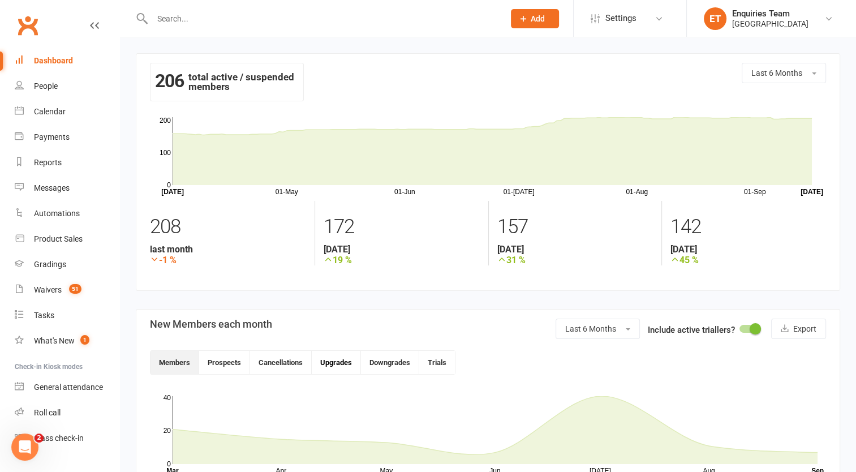
click at [340, 357] on button "Upgrades" at bounding box center [336, 362] width 49 height 23
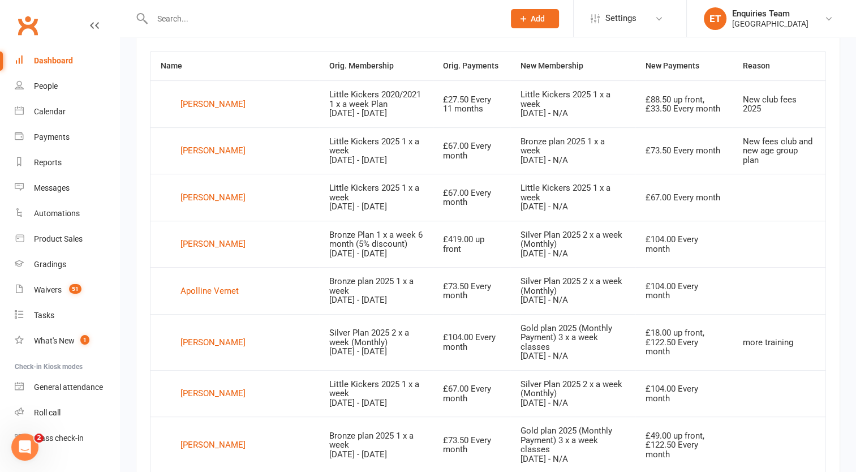
scroll to position [439, 0]
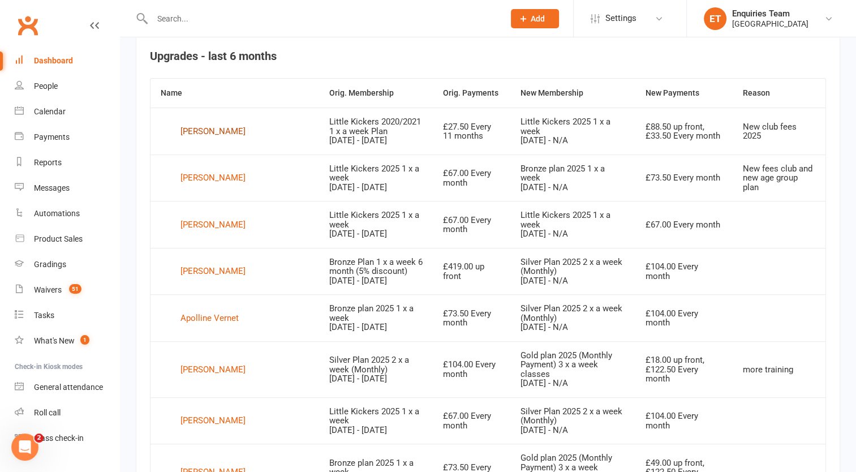
click at [229, 130] on div "Vasileios Gkoules" at bounding box center [212, 131] width 65 height 17
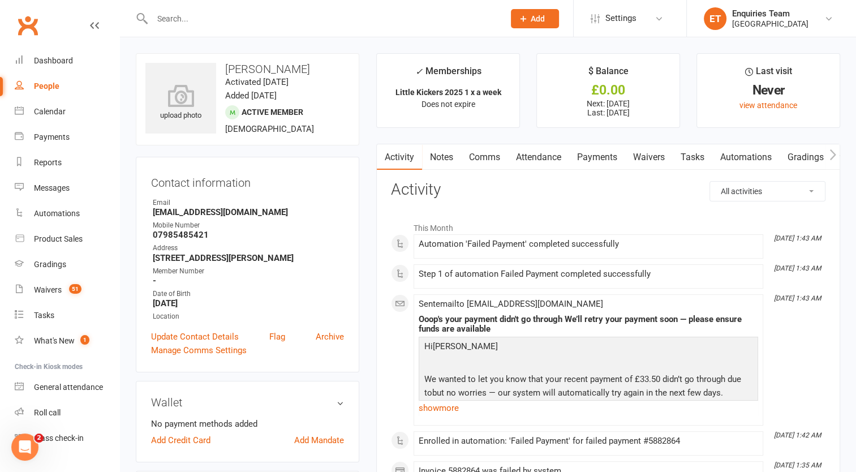
click at [608, 153] on link "Payments" at bounding box center [597, 157] width 56 height 26
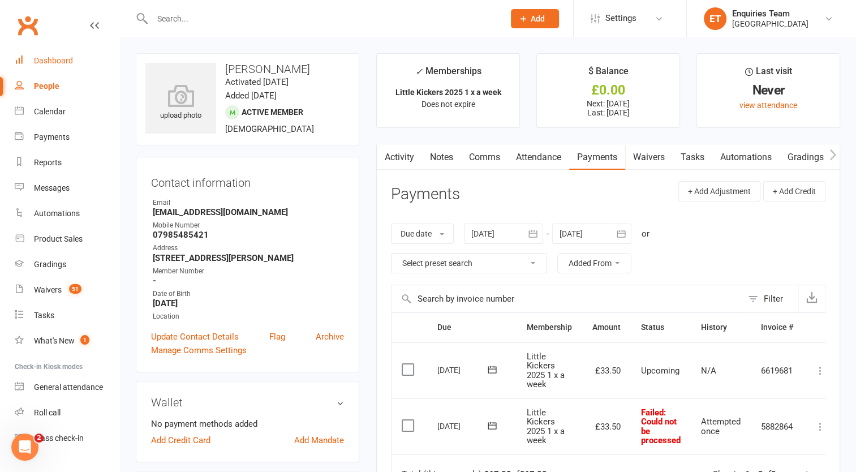
click at [48, 63] on div "Dashboard" at bounding box center [53, 60] width 39 height 9
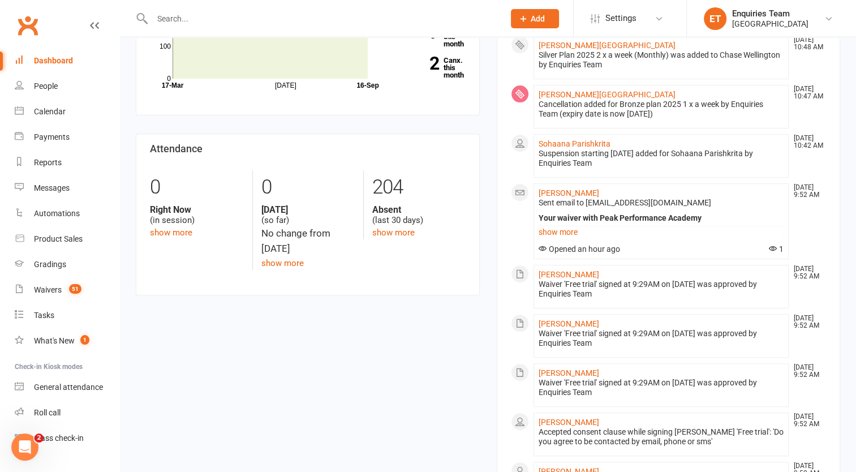
scroll to position [452, 0]
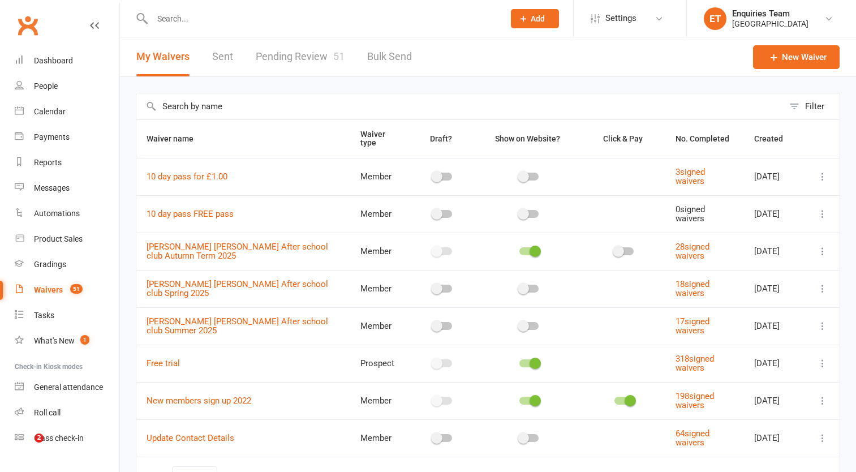
select select "100"
